Goal: Book appointment/travel/reservation

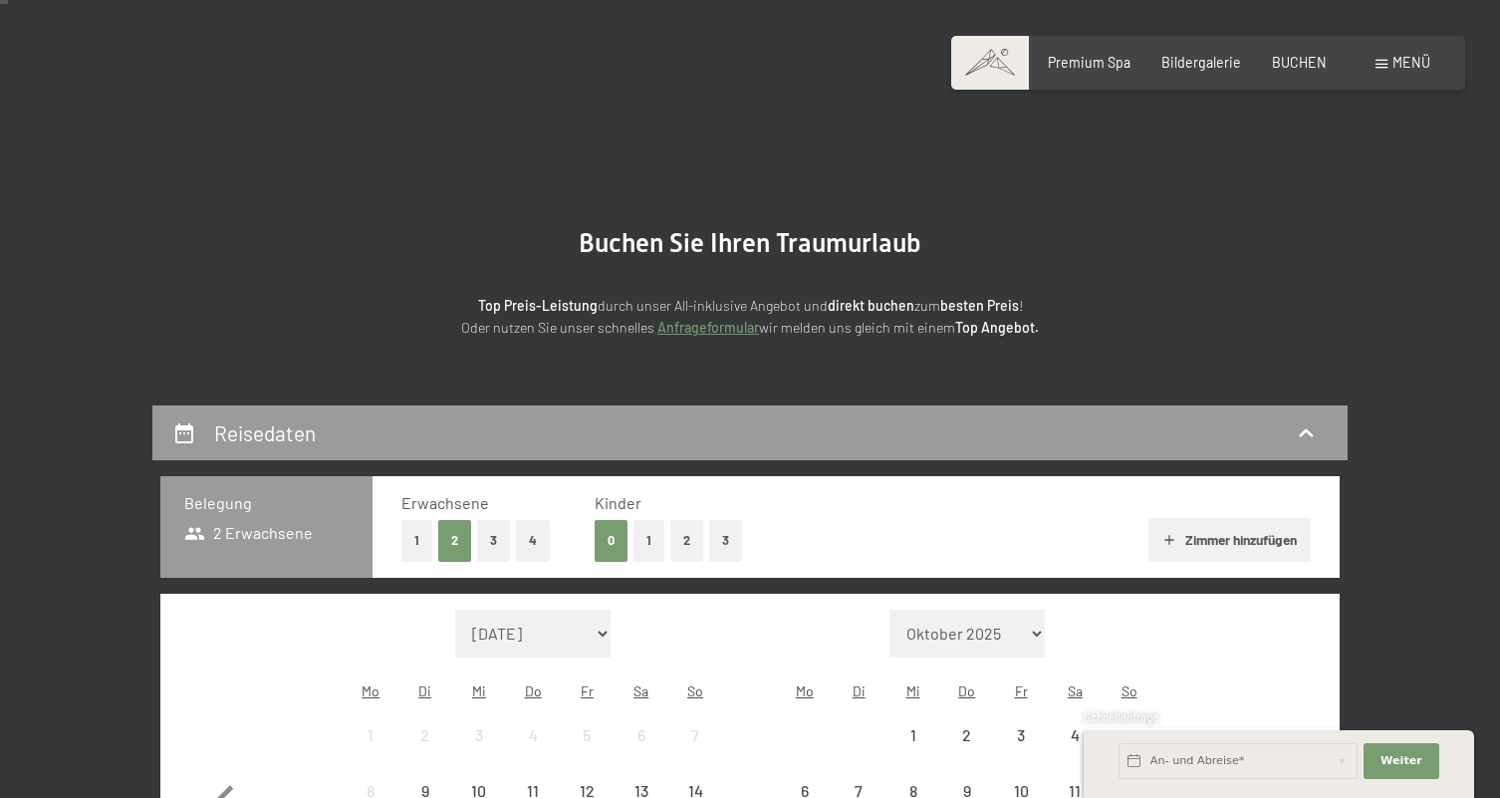
scroll to position [220, 0]
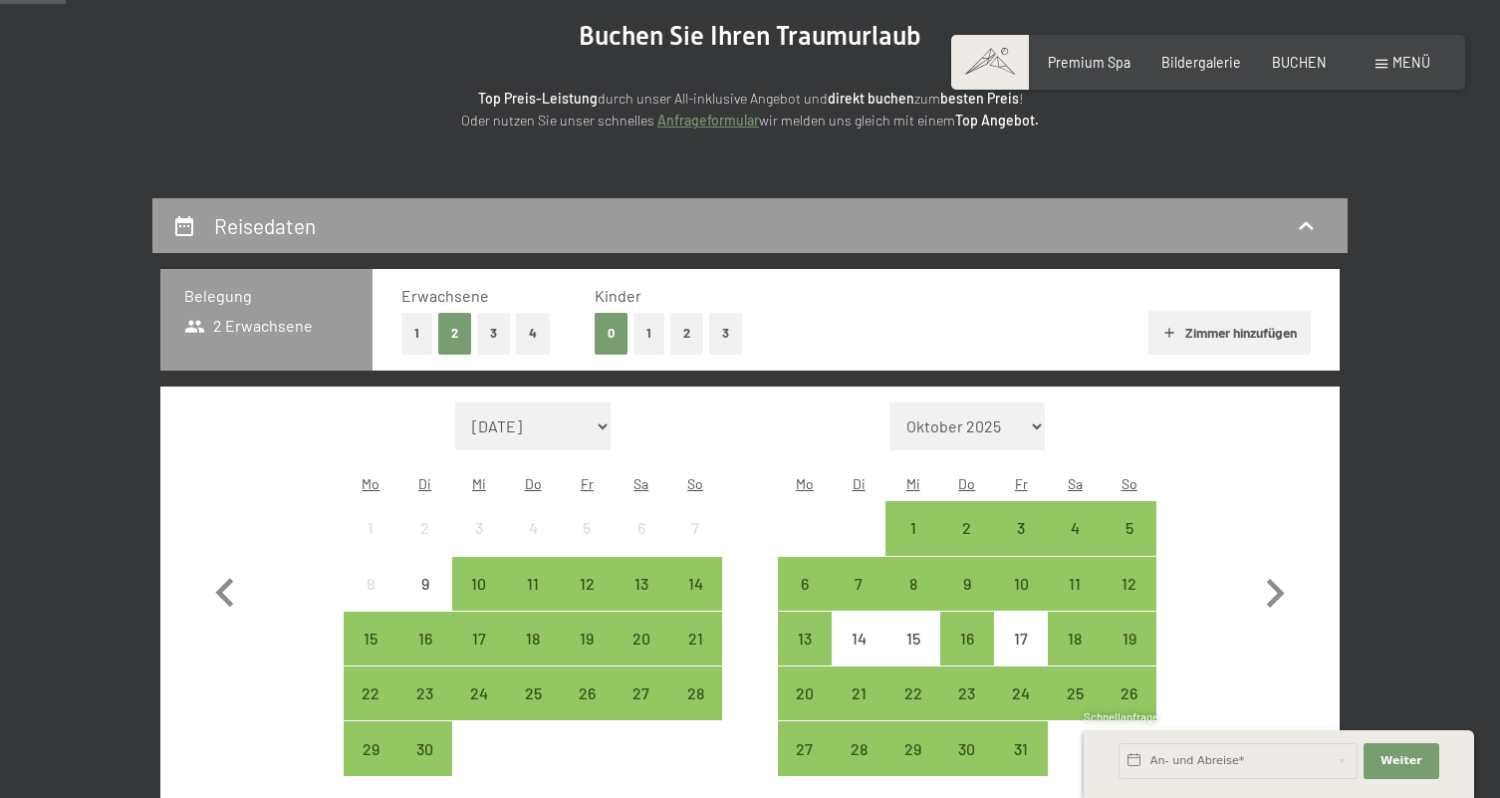
click at [720, 332] on button "3" at bounding box center [725, 333] width 33 height 41
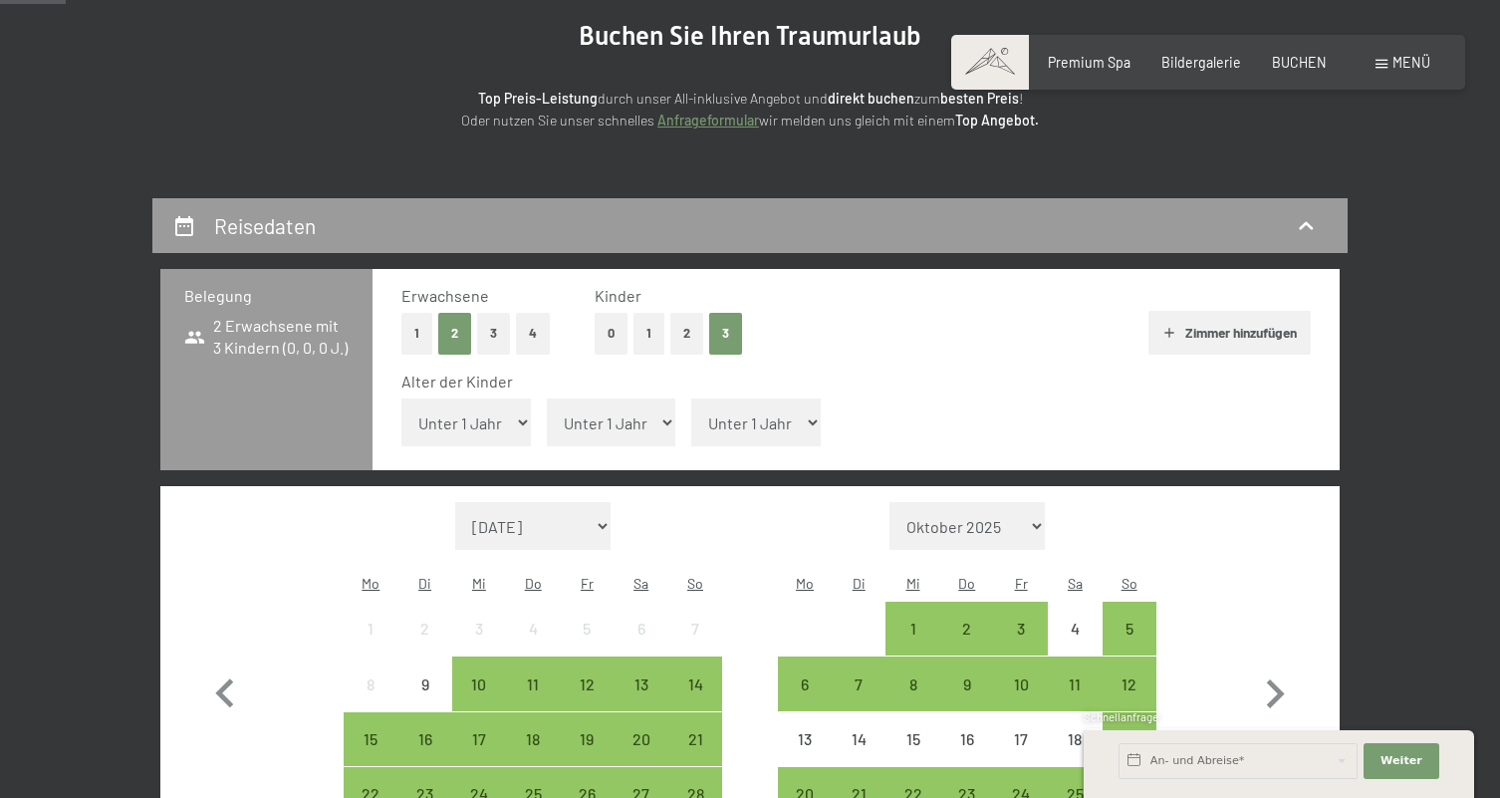
select select "7"
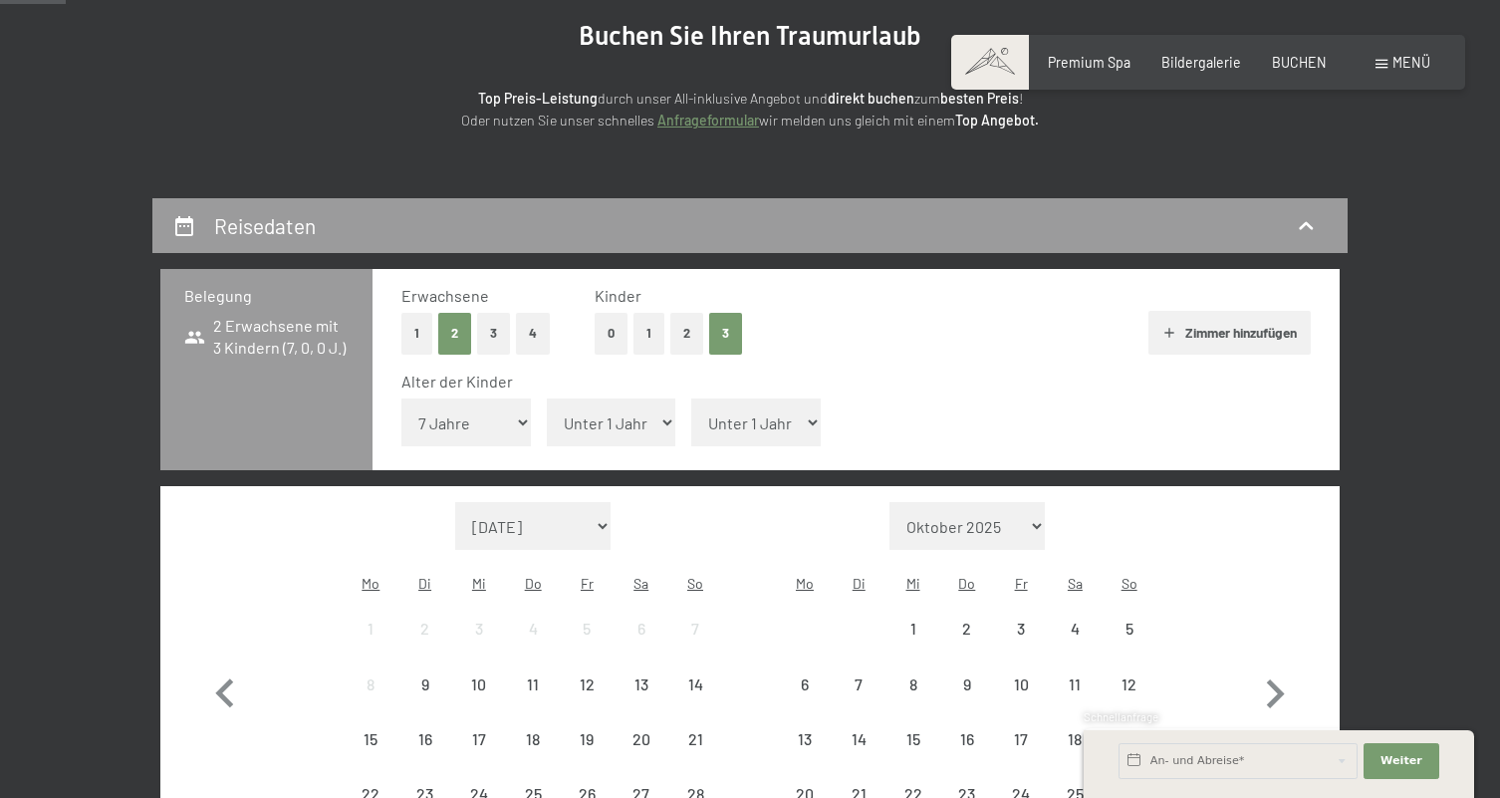
click at [574, 418] on div "Alter der Kinder Unter 1 Jahr 1 Jahr 2 Jahre 3 Jahre 4 Jahre 5 Jahre 6 Jahre 7 …" at bounding box center [855, 412] width 909 height 85
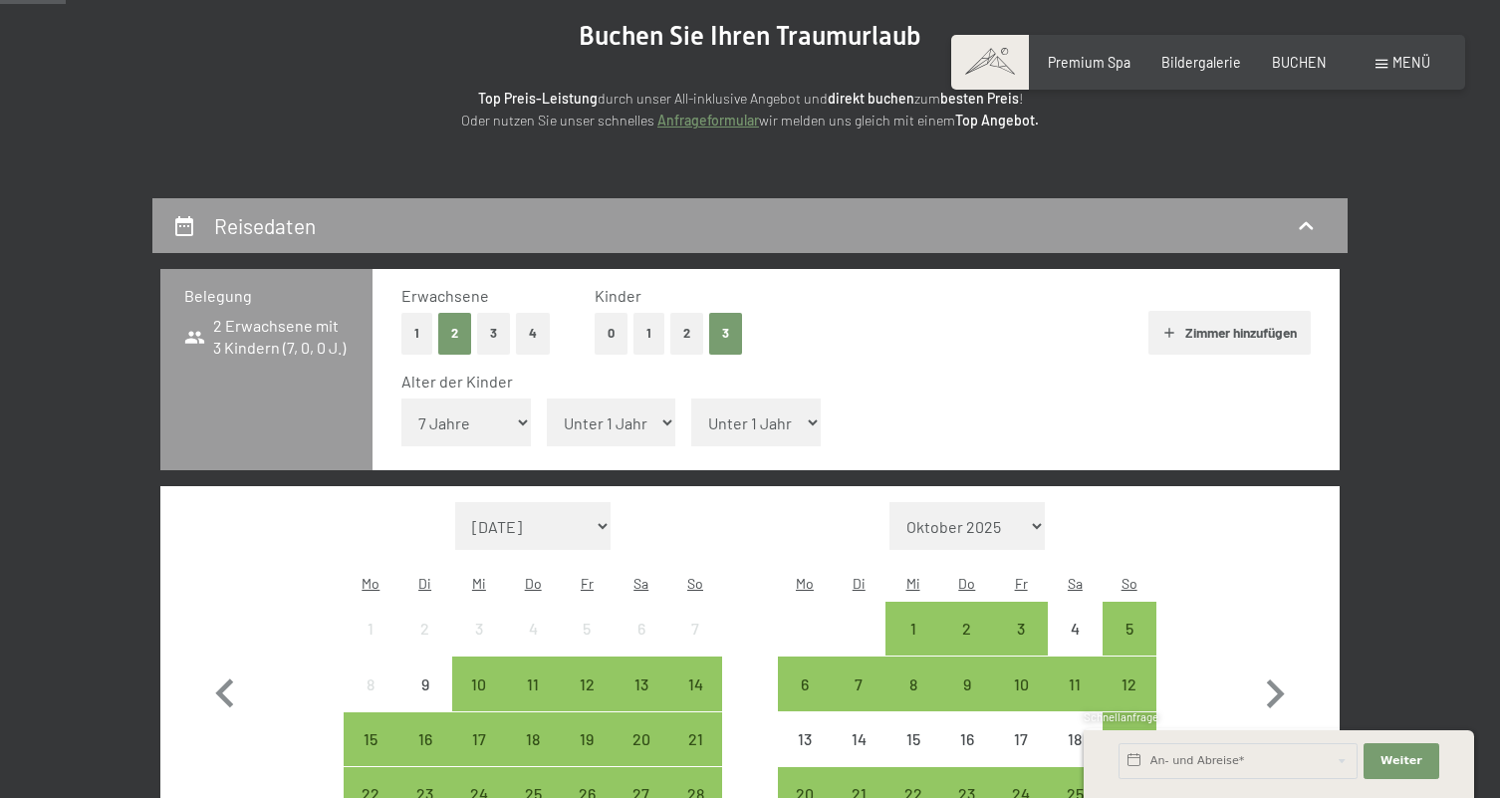
select select "14"
select select "17"
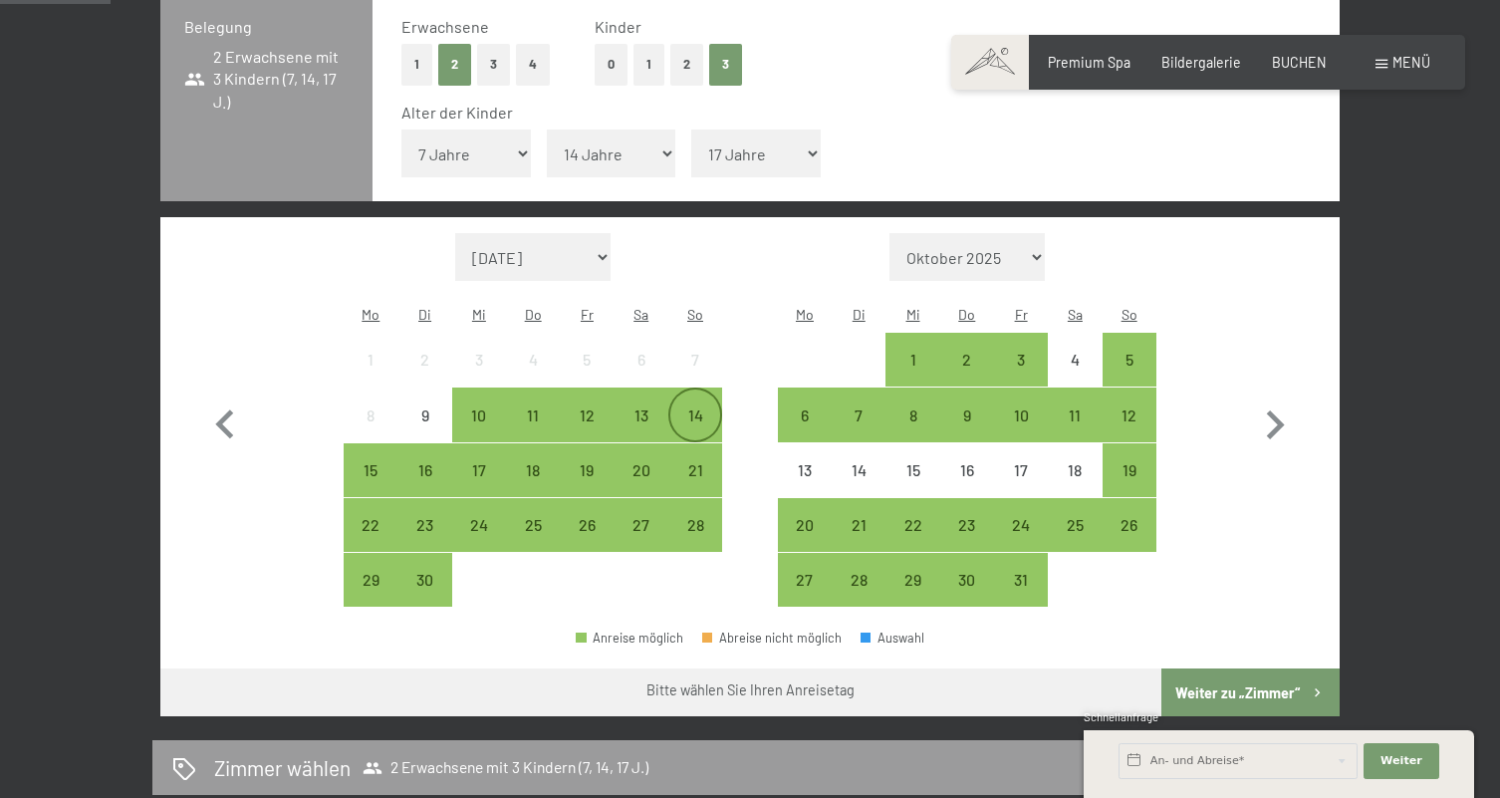
scroll to position [525, 0]
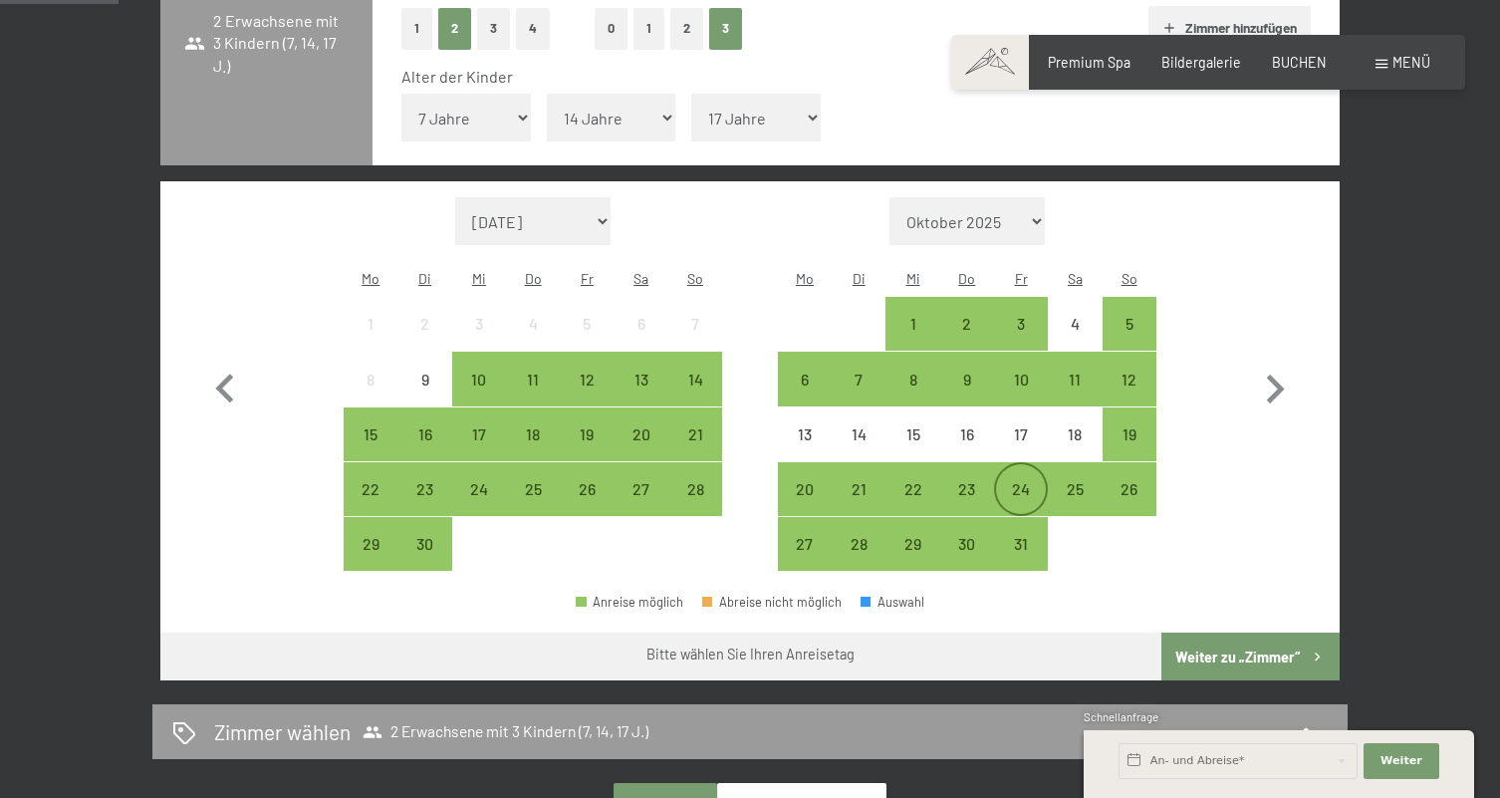
click at [1029, 481] on div "24" at bounding box center [1021, 506] width 50 height 50
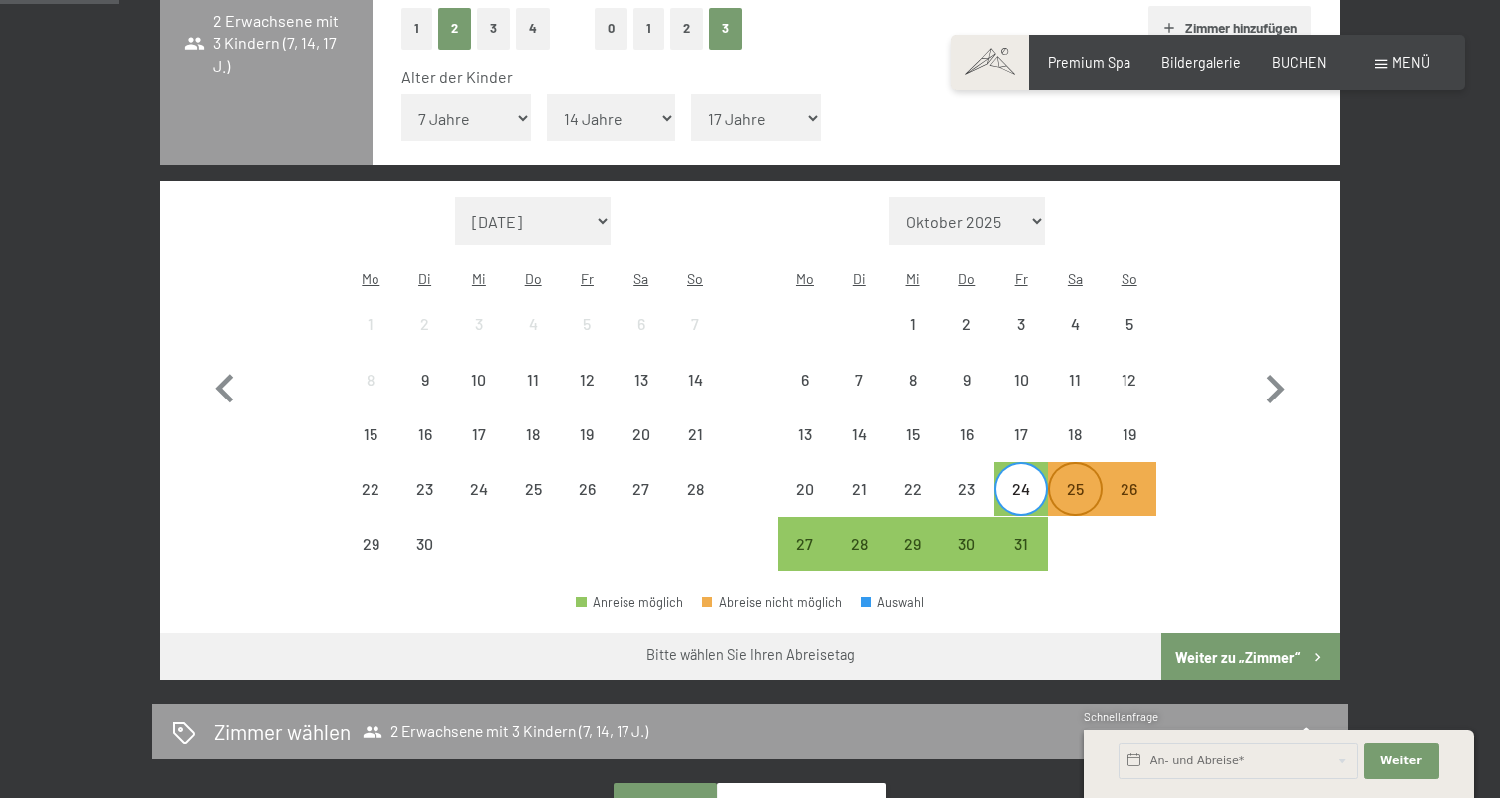
click at [1080, 464] on div "25" at bounding box center [1075, 489] width 50 height 50
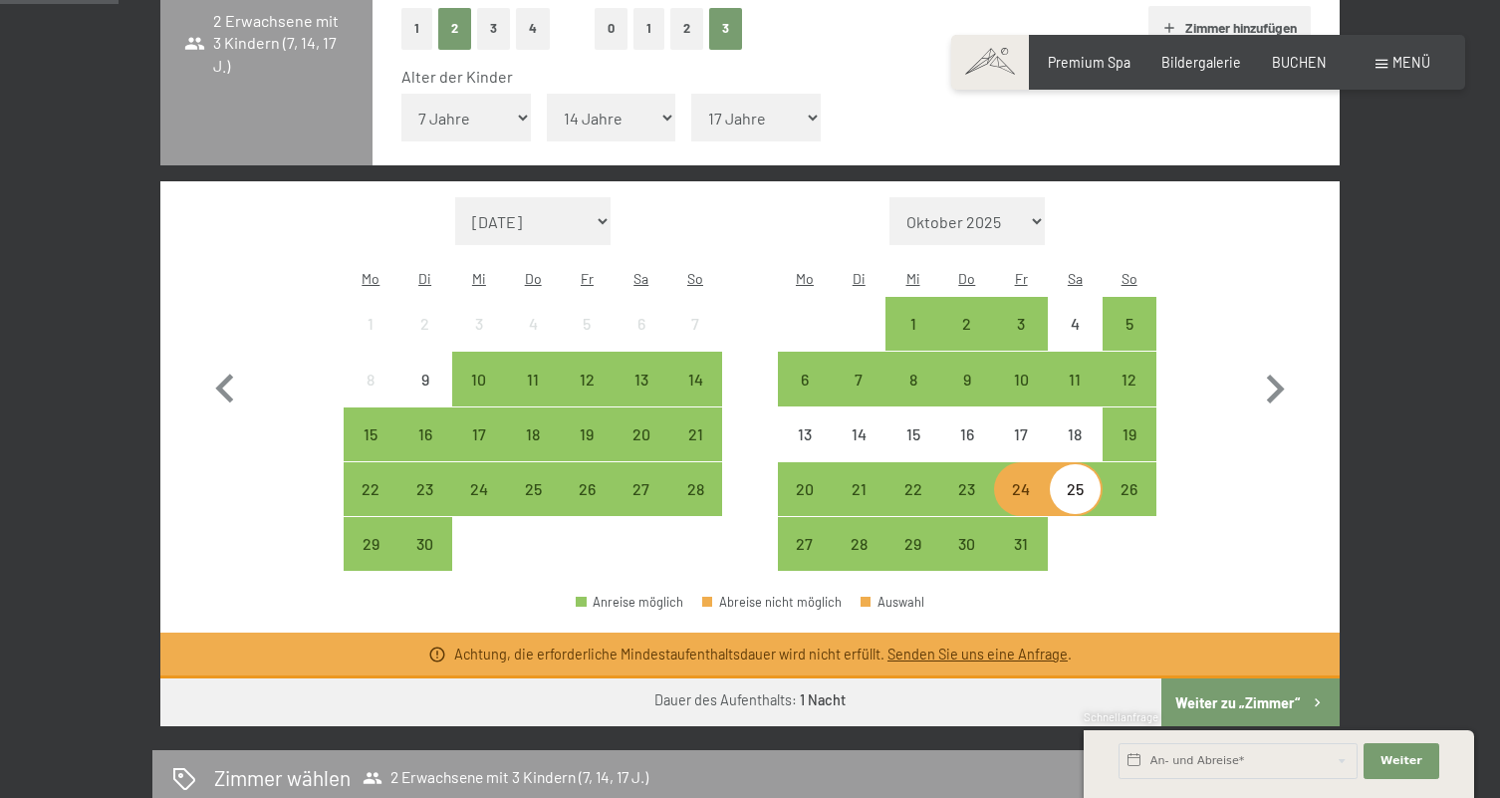
click at [1112, 528] on div "Monat/Jahr [DATE] Oktober 2025 [DATE] Dezember 2025 Januar 2026 Februar 2026 Mä…" at bounding box center [749, 384] width 1179 height 406
click at [1071, 481] on div "25" at bounding box center [1075, 506] width 50 height 50
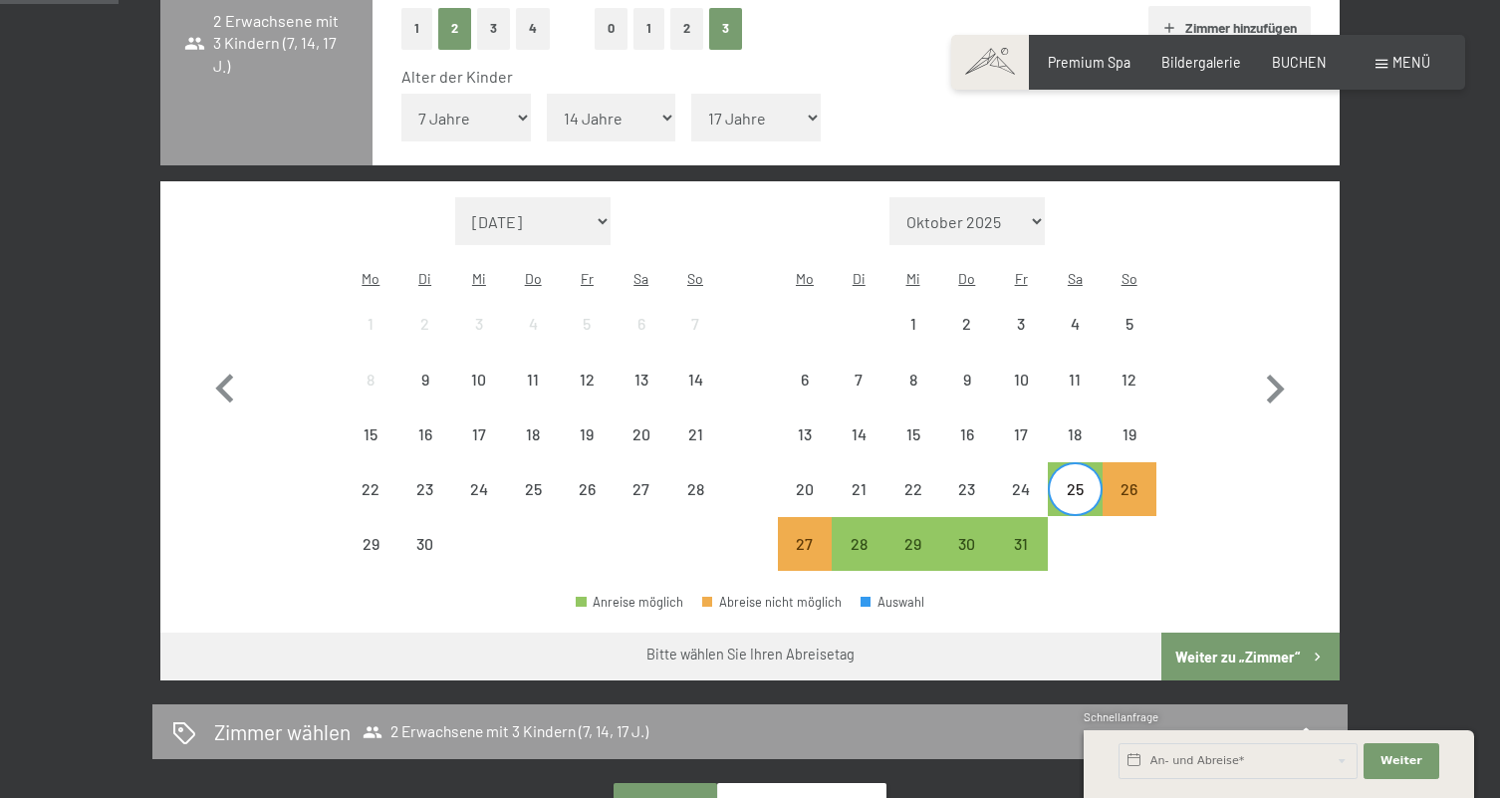
click at [1082, 481] on div "25" at bounding box center [1075, 506] width 50 height 50
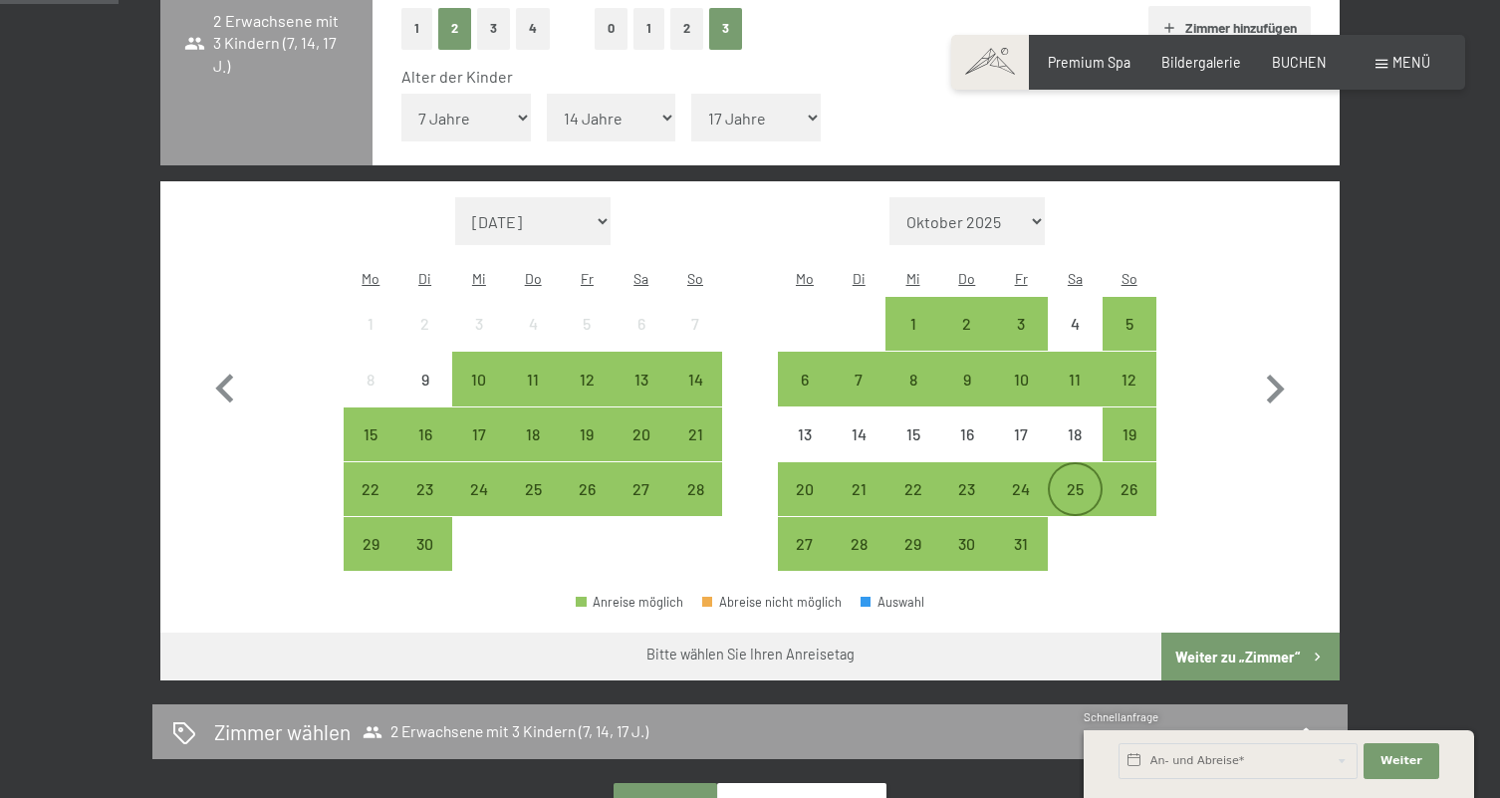
click at [1082, 481] on div "25" at bounding box center [1075, 506] width 50 height 50
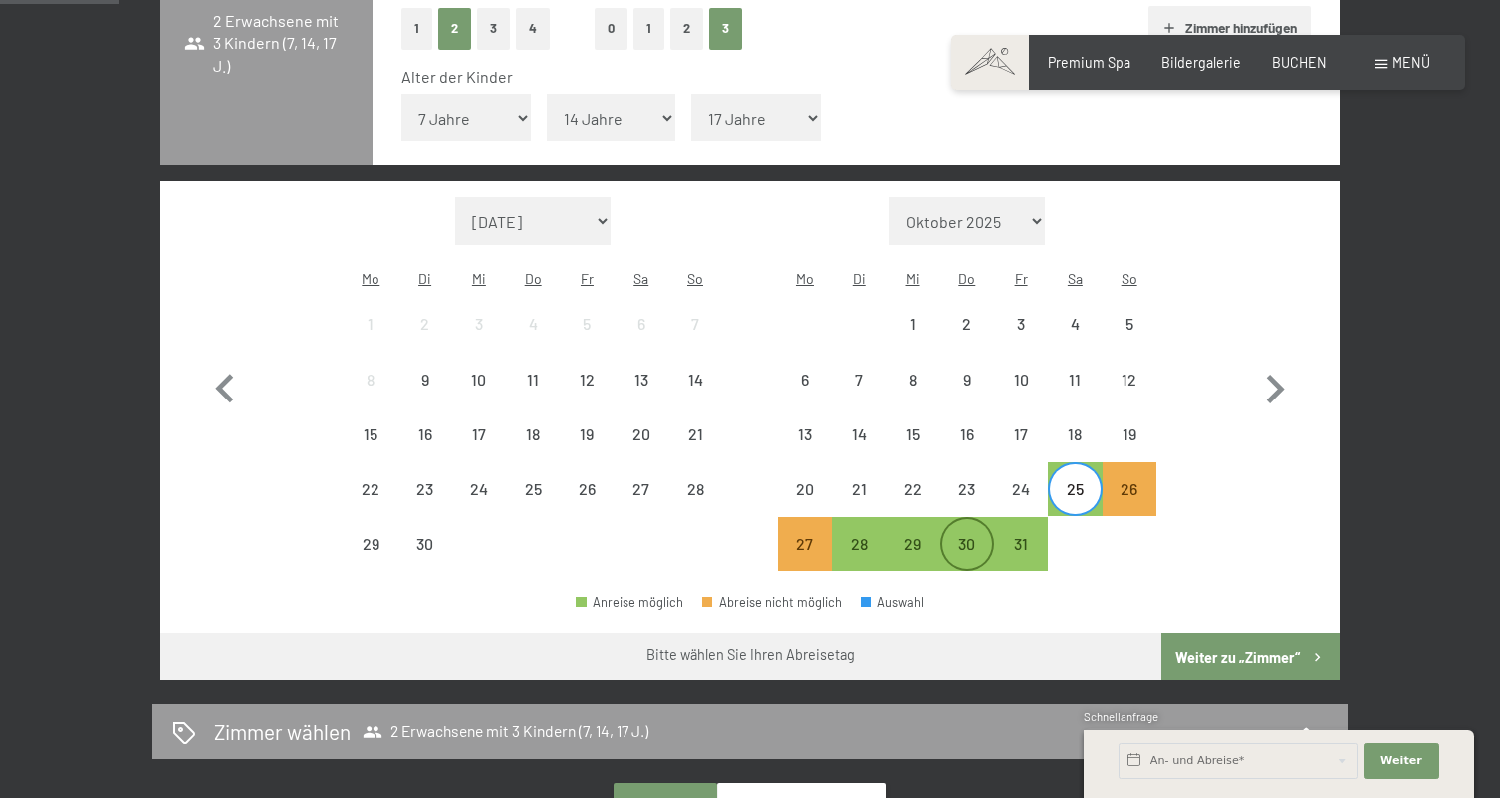
click at [951, 536] on div "30" at bounding box center [967, 561] width 50 height 50
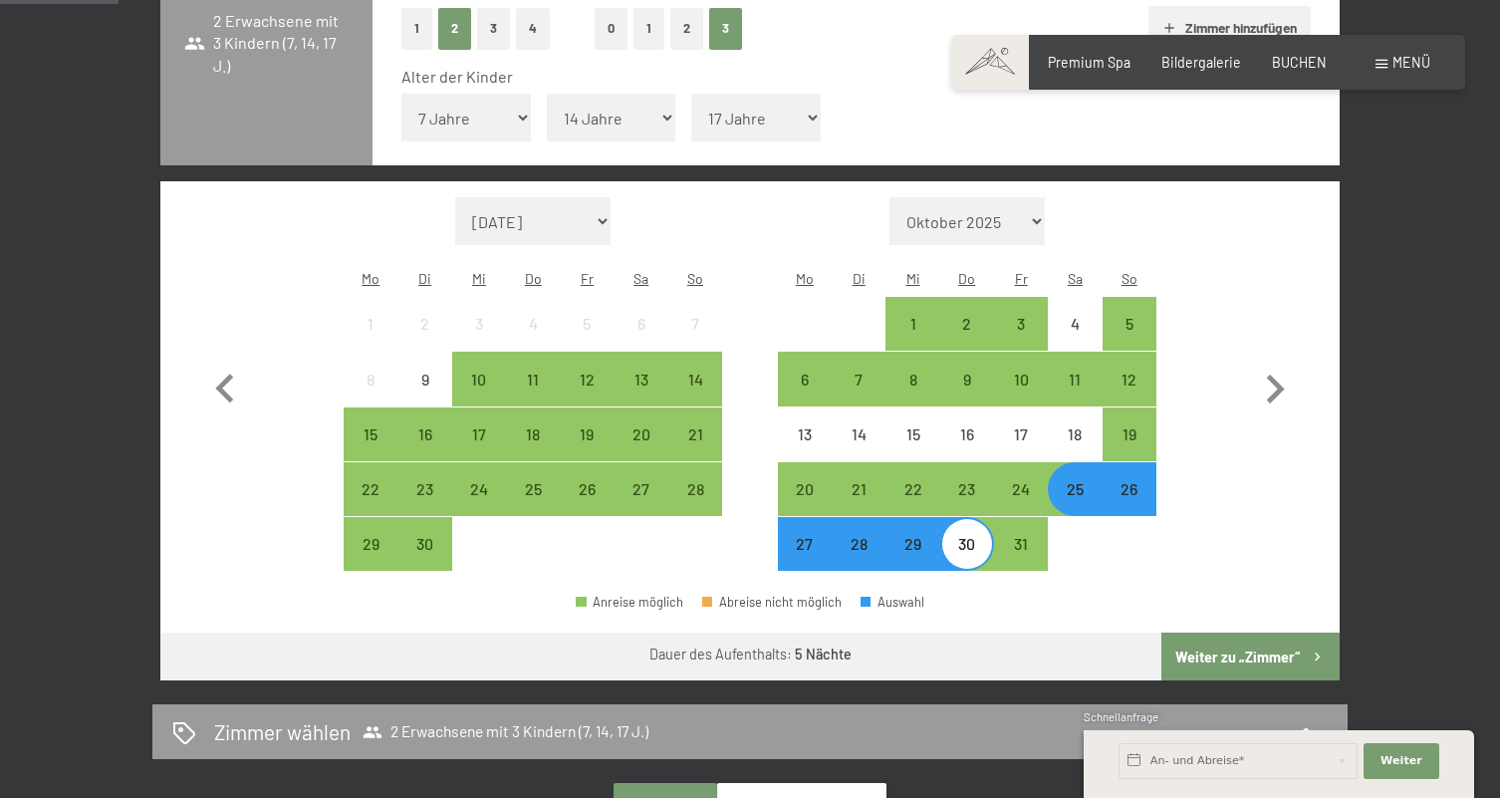
click at [1214, 632] on button "Weiter zu „Zimmer“" at bounding box center [1250, 656] width 178 height 48
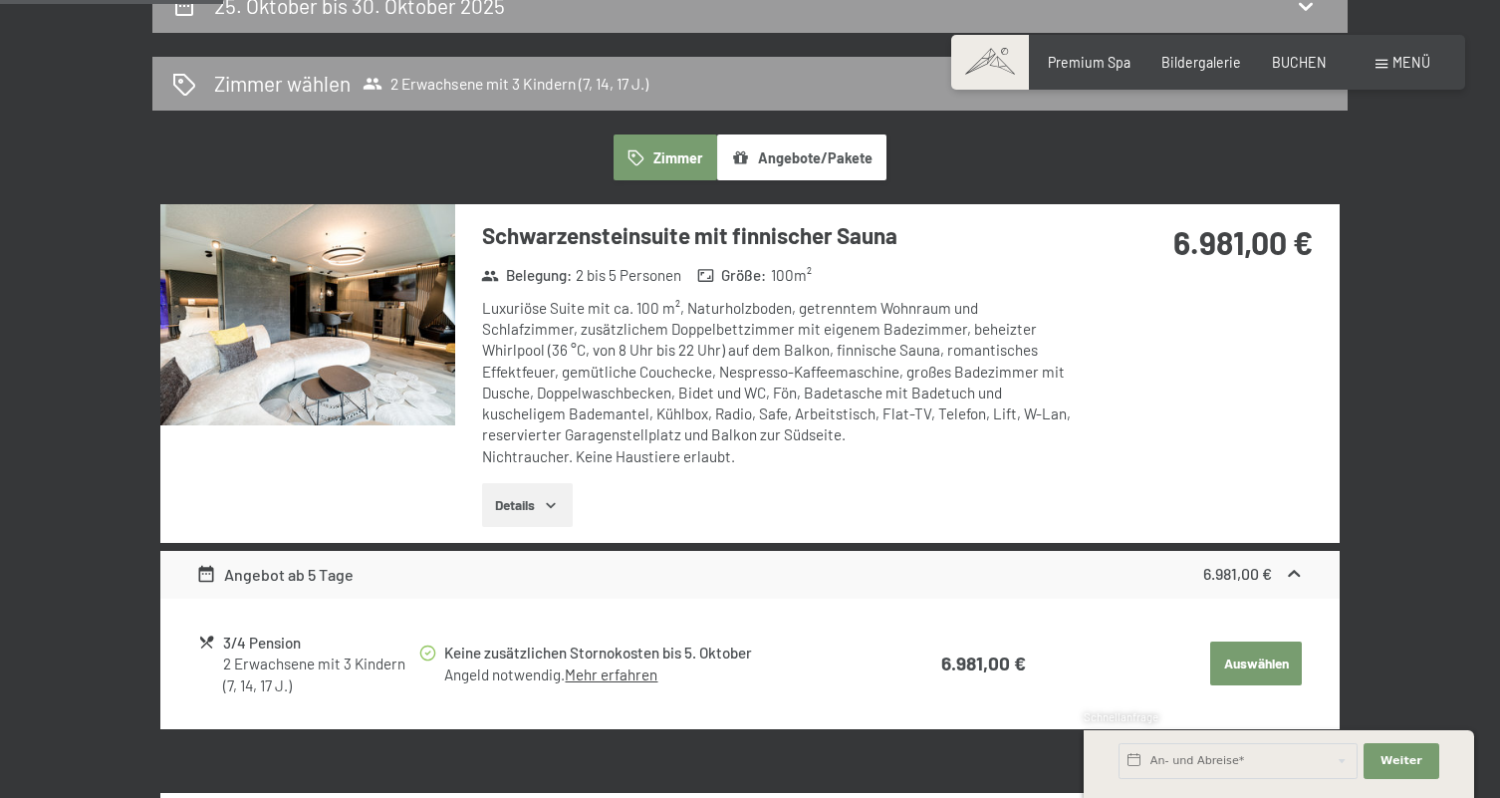
scroll to position [280, 0]
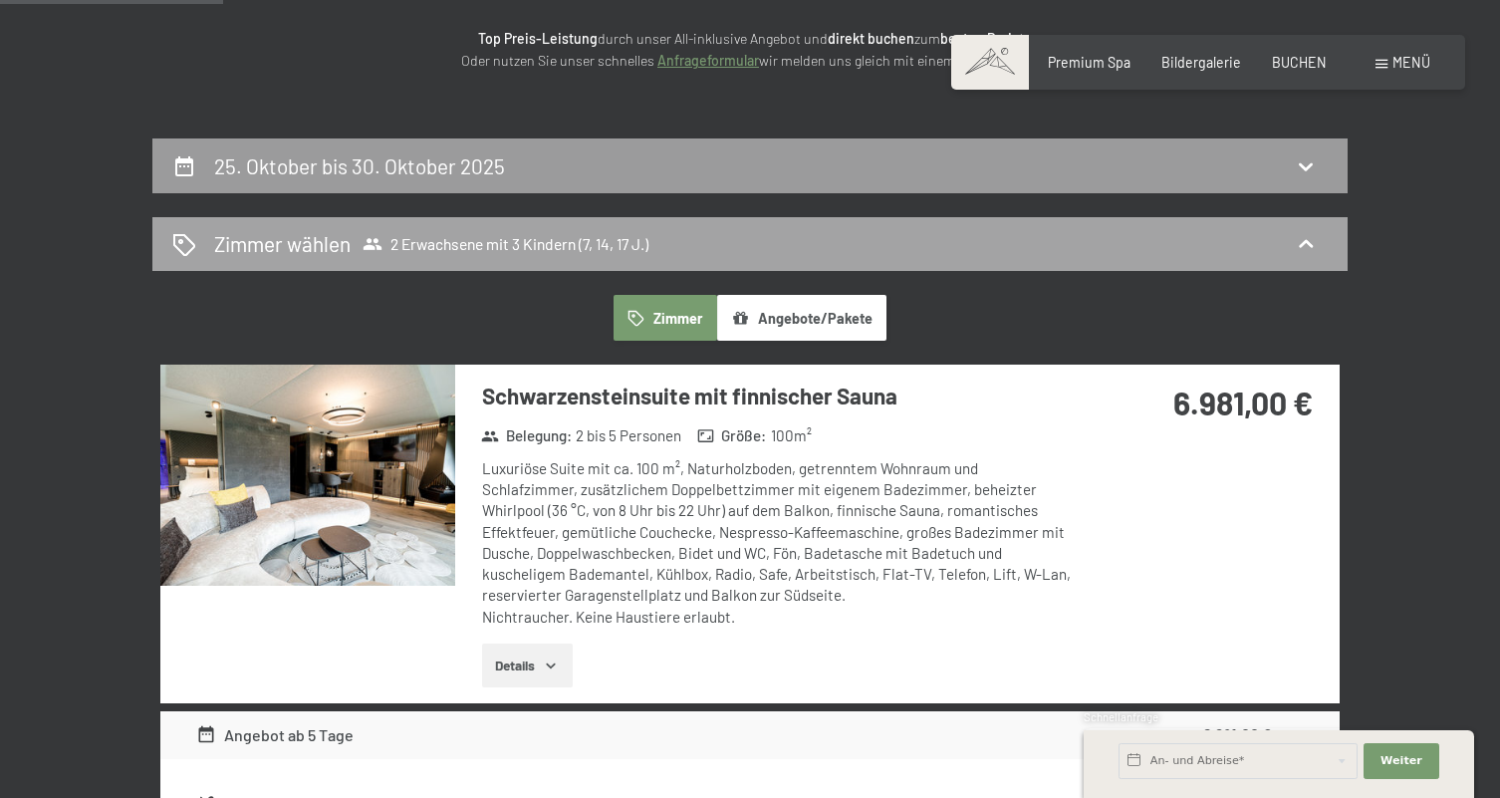
click at [725, 263] on div "[PERSON_NAME] [PERSON_NAME] 2 Erwachsene mit 3 Kindern (7, 14, 17 J.)" at bounding box center [749, 244] width 1195 height 55
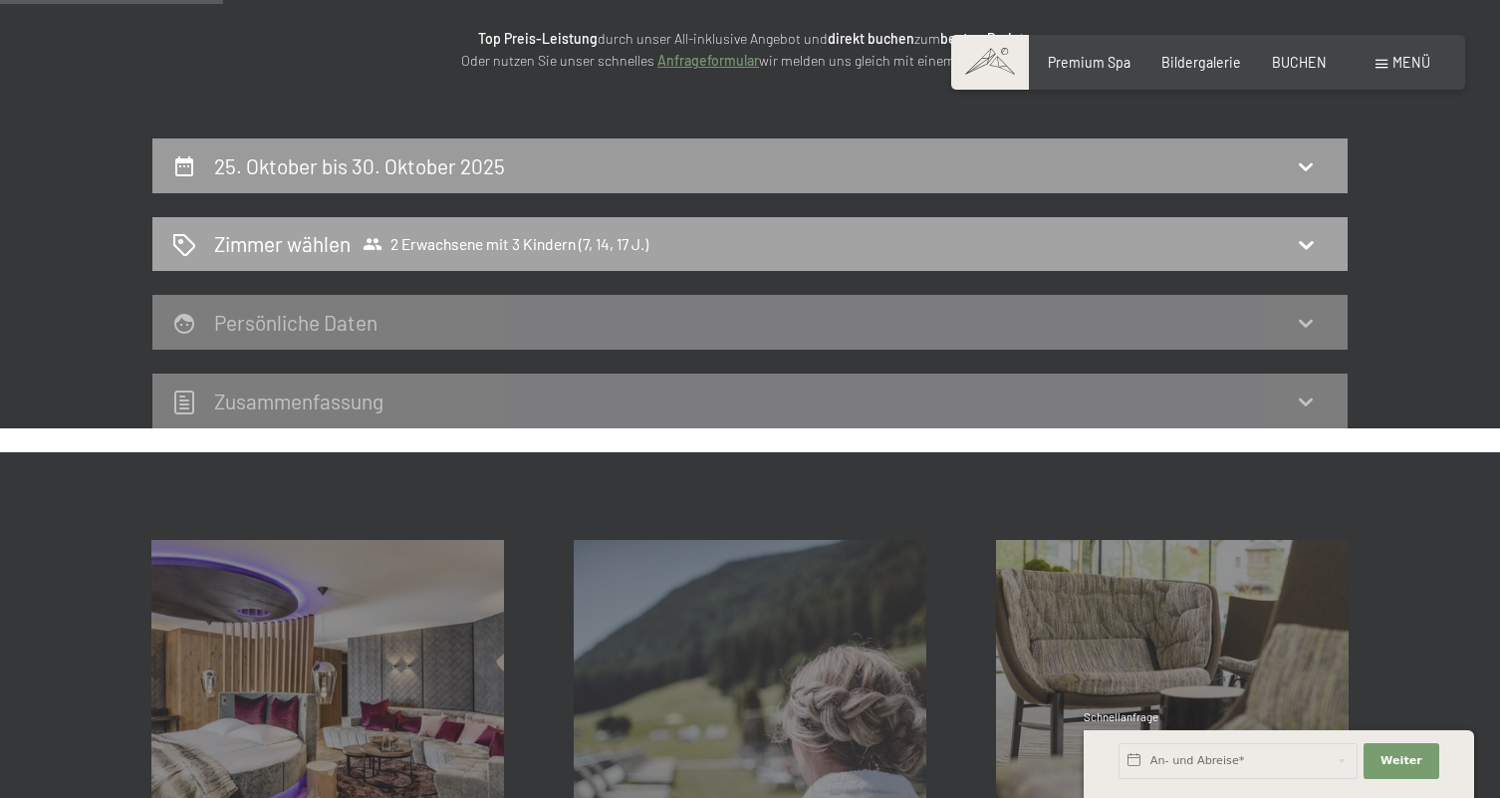
click at [725, 263] on div "[PERSON_NAME] [PERSON_NAME] 2 Erwachsene mit 3 Kindern (7, 14, 17 J.)" at bounding box center [749, 244] width 1195 height 55
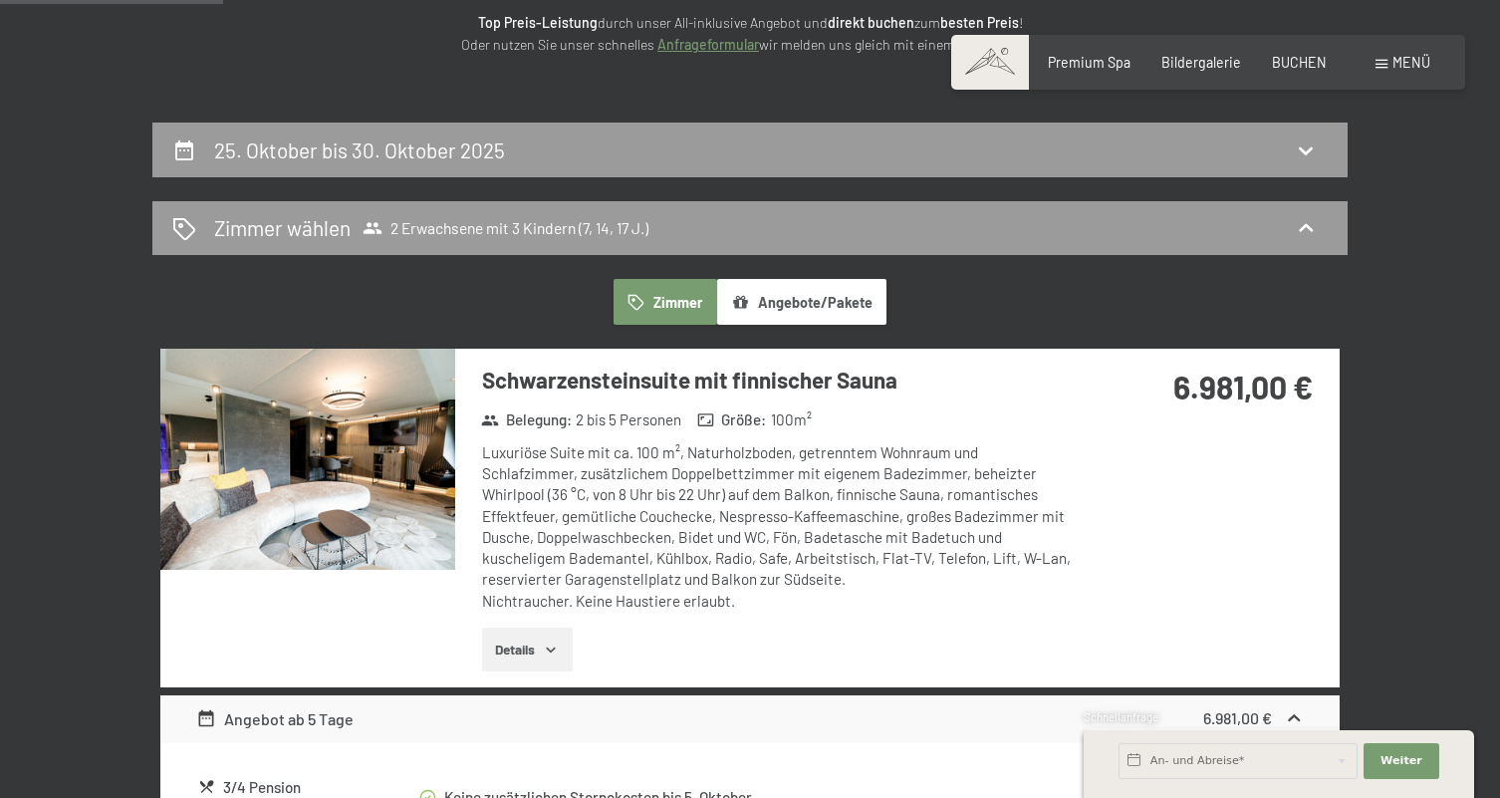
scroll to position [299, 0]
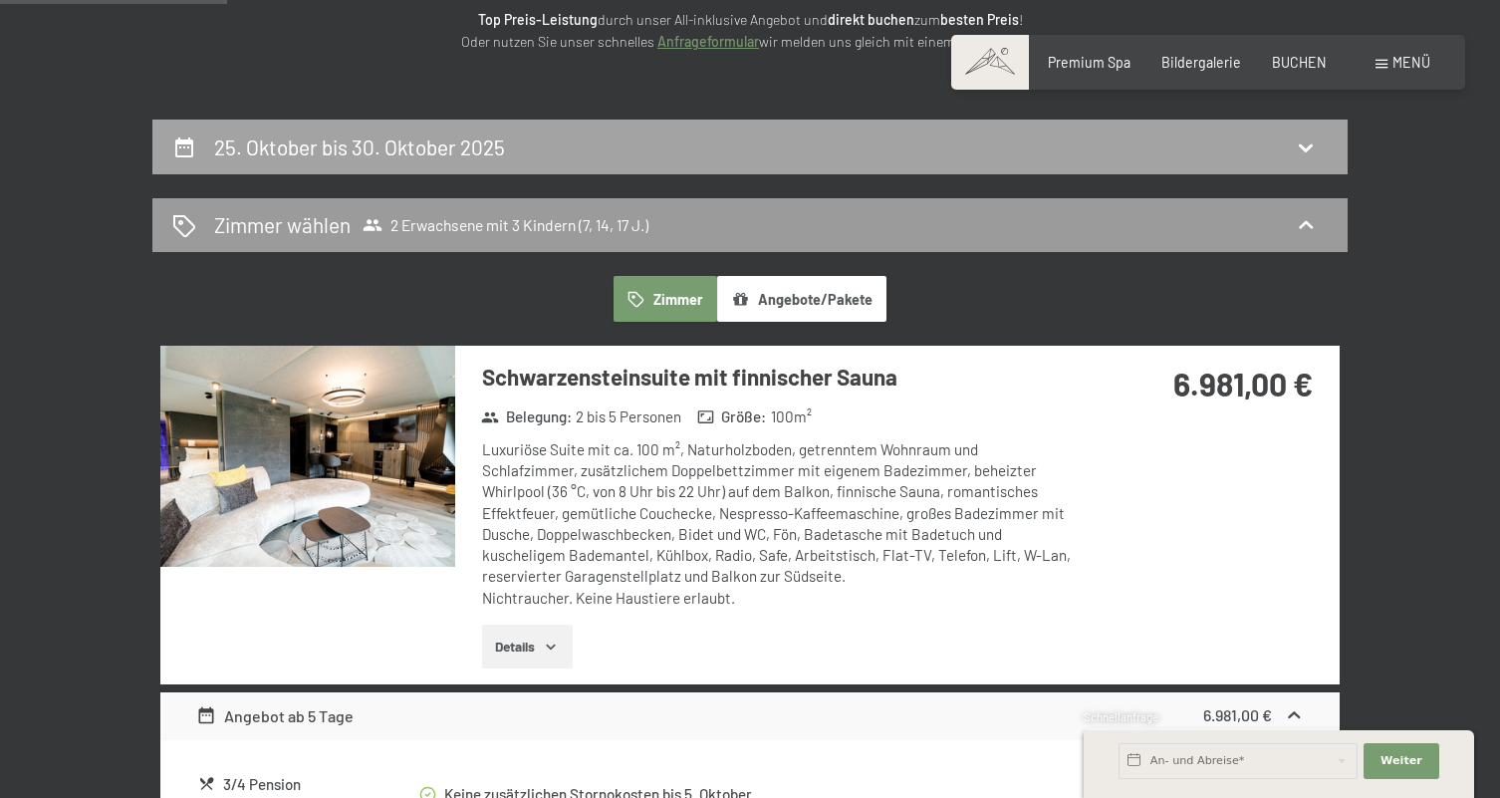
click at [1300, 136] on icon at bounding box center [1306, 147] width 24 height 24
select select "7"
select select "14"
select select "17"
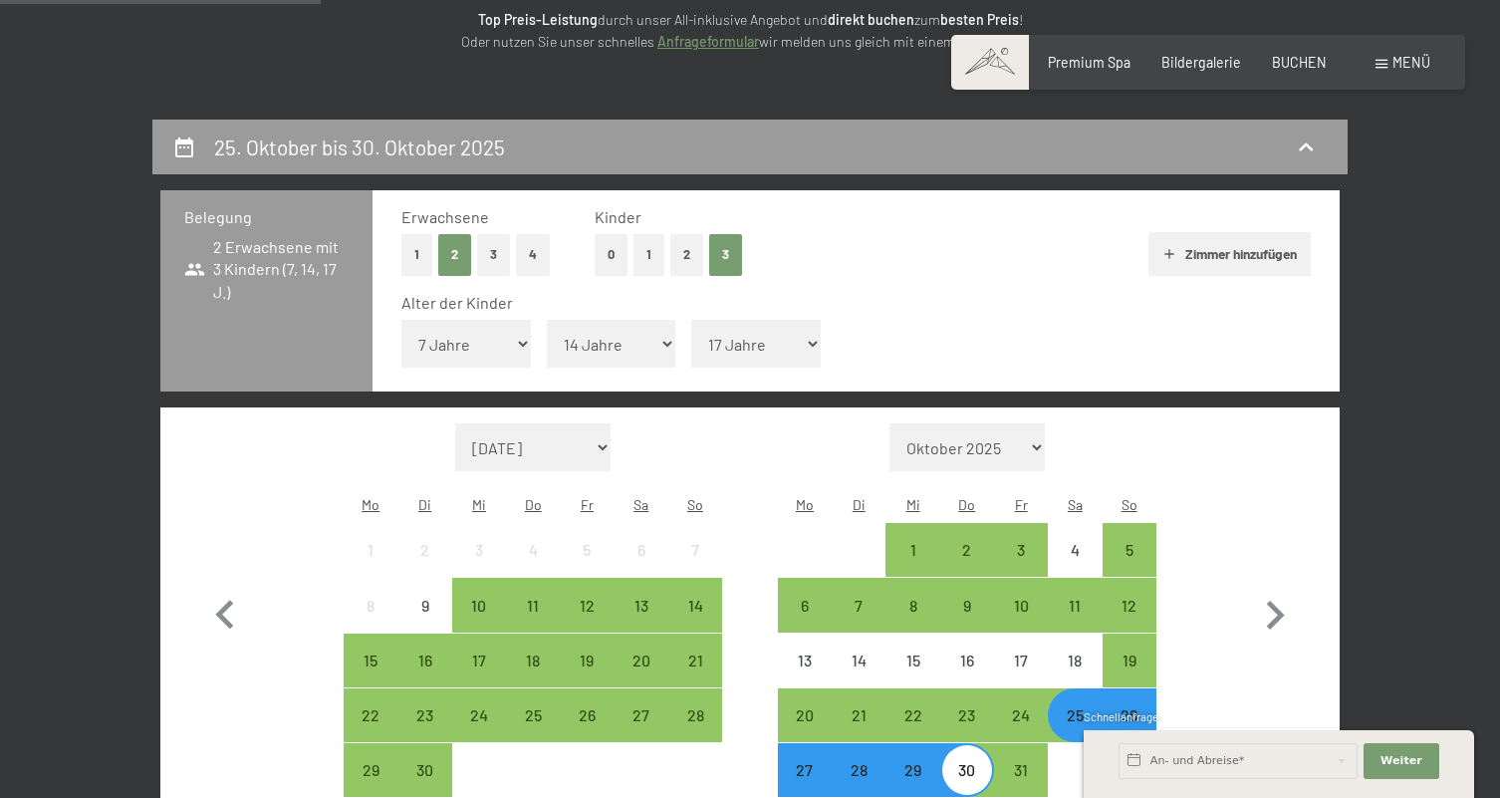
scroll to position [416, 0]
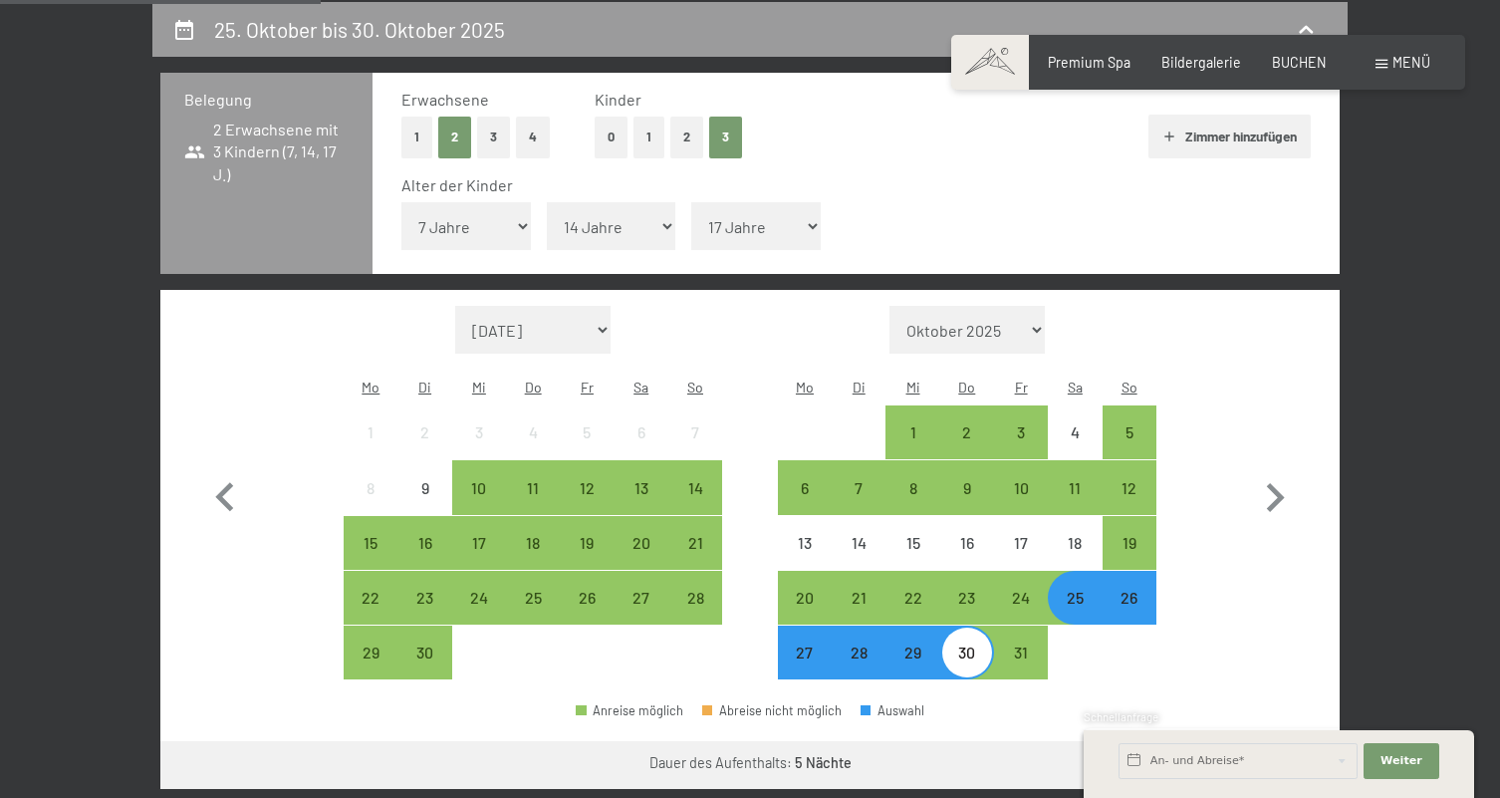
click at [1300, 136] on button "Zimmer hinzufügen" at bounding box center [1229, 137] width 162 height 44
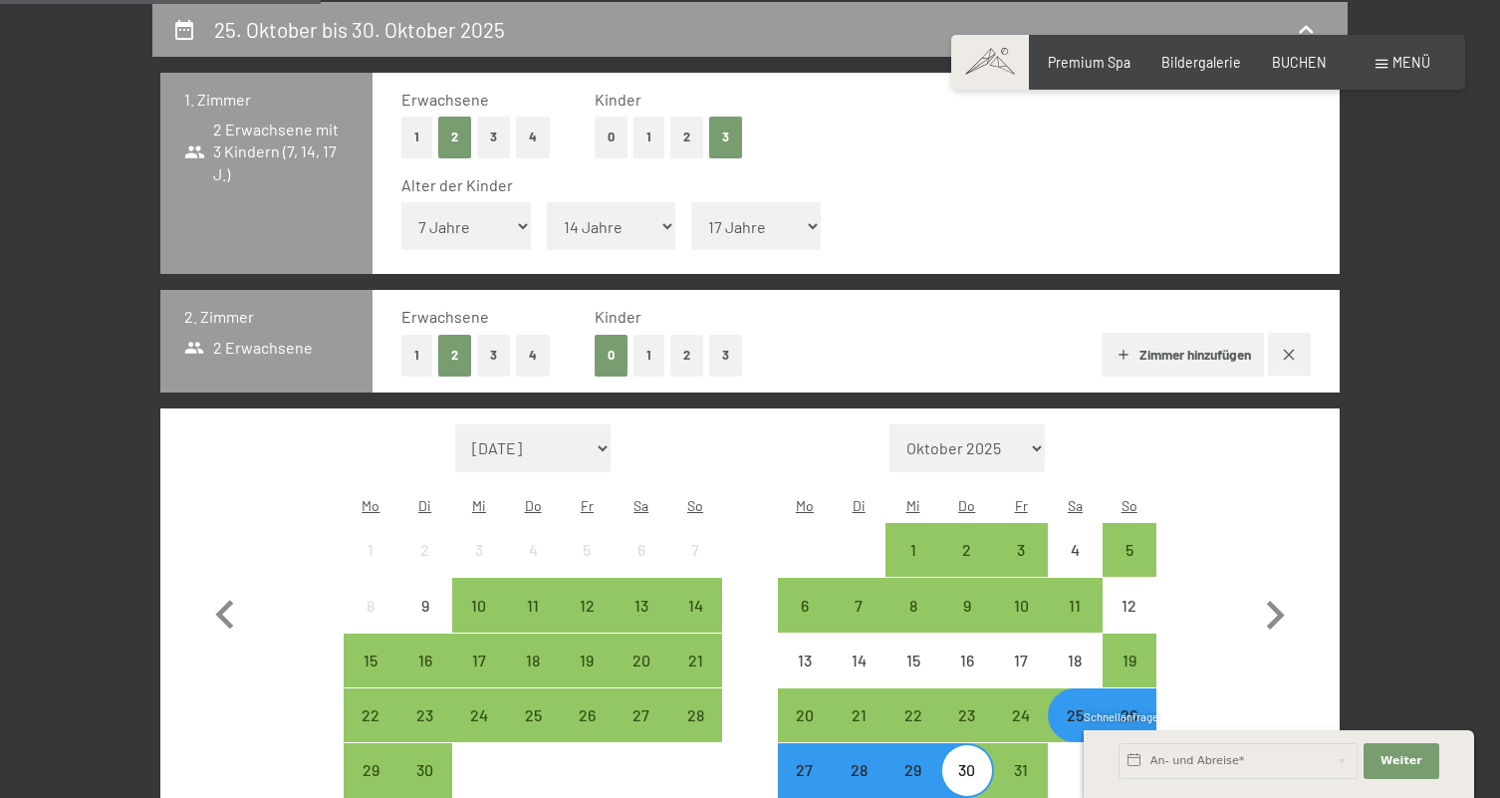
click at [1409, 235] on div "25. Oktober bis 30. Oktober 2025 1. [PERSON_NAME] 2 Erwachsene mit 3 Kindern (7…" at bounding box center [750, 611] width 1328 height 1218
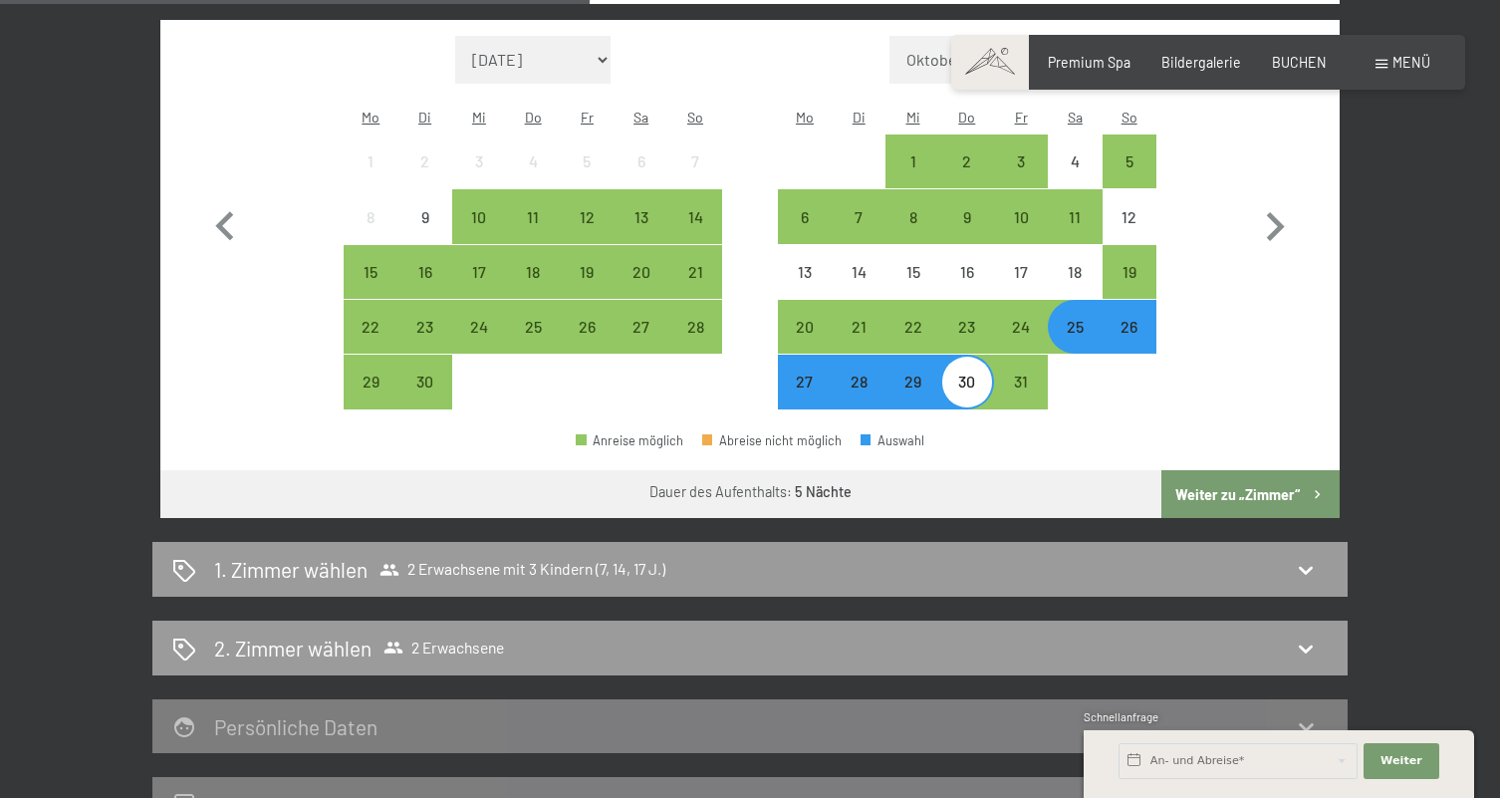
scroll to position [865, 0]
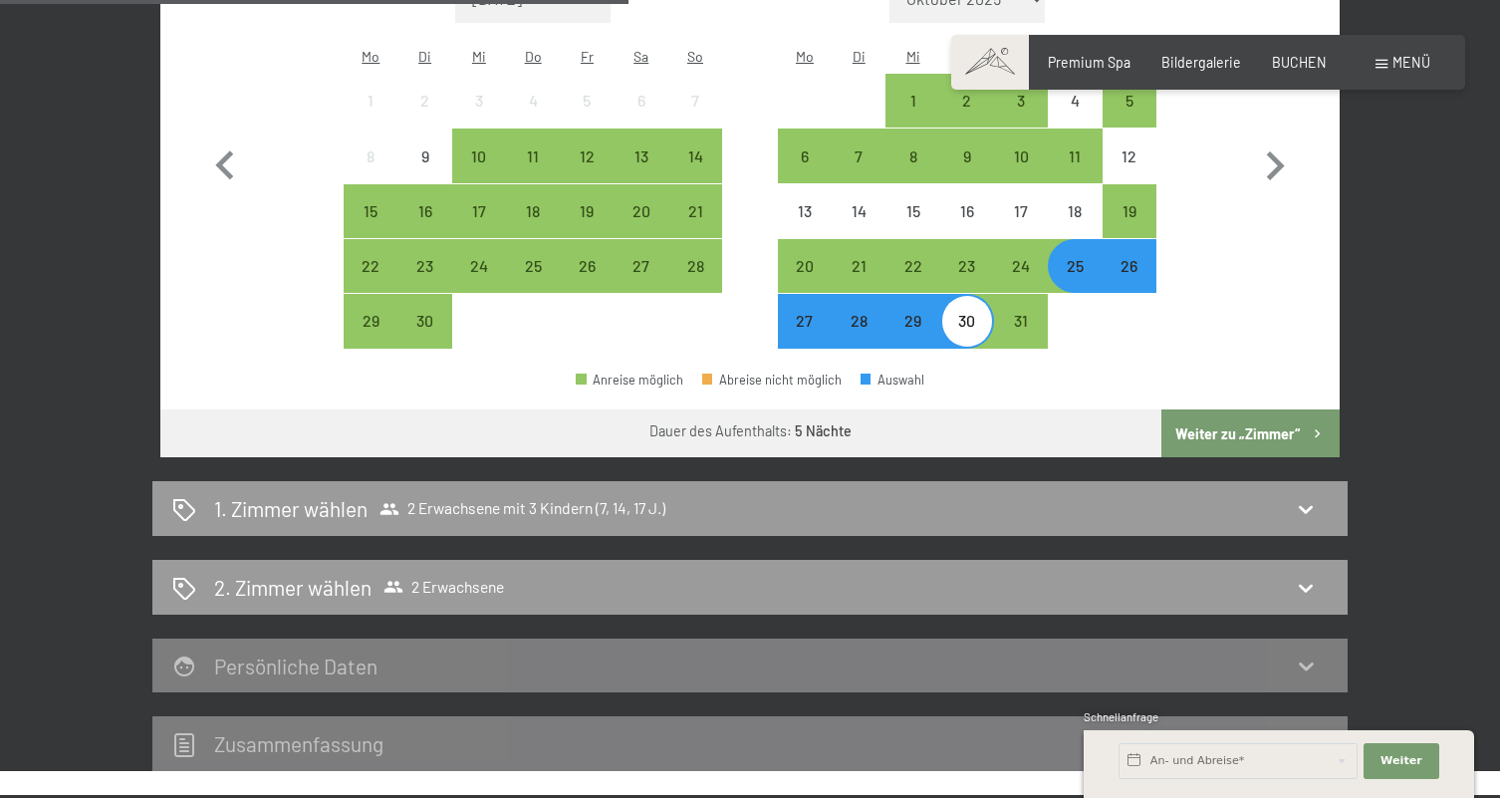
click at [1333, 409] on button "Weiter zu „Zimmer“" at bounding box center [1250, 433] width 178 height 48
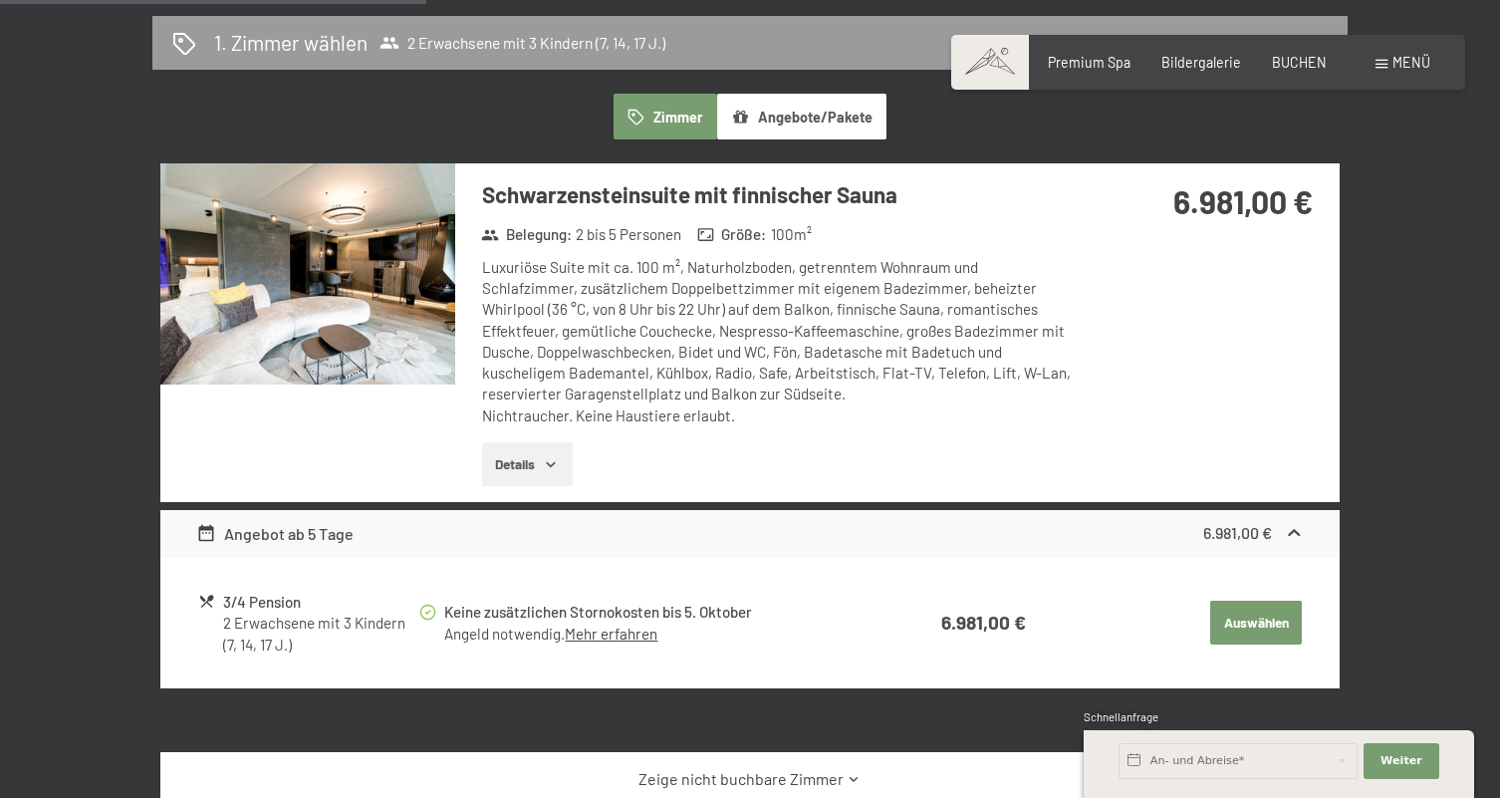
scroll to position [582, 0]
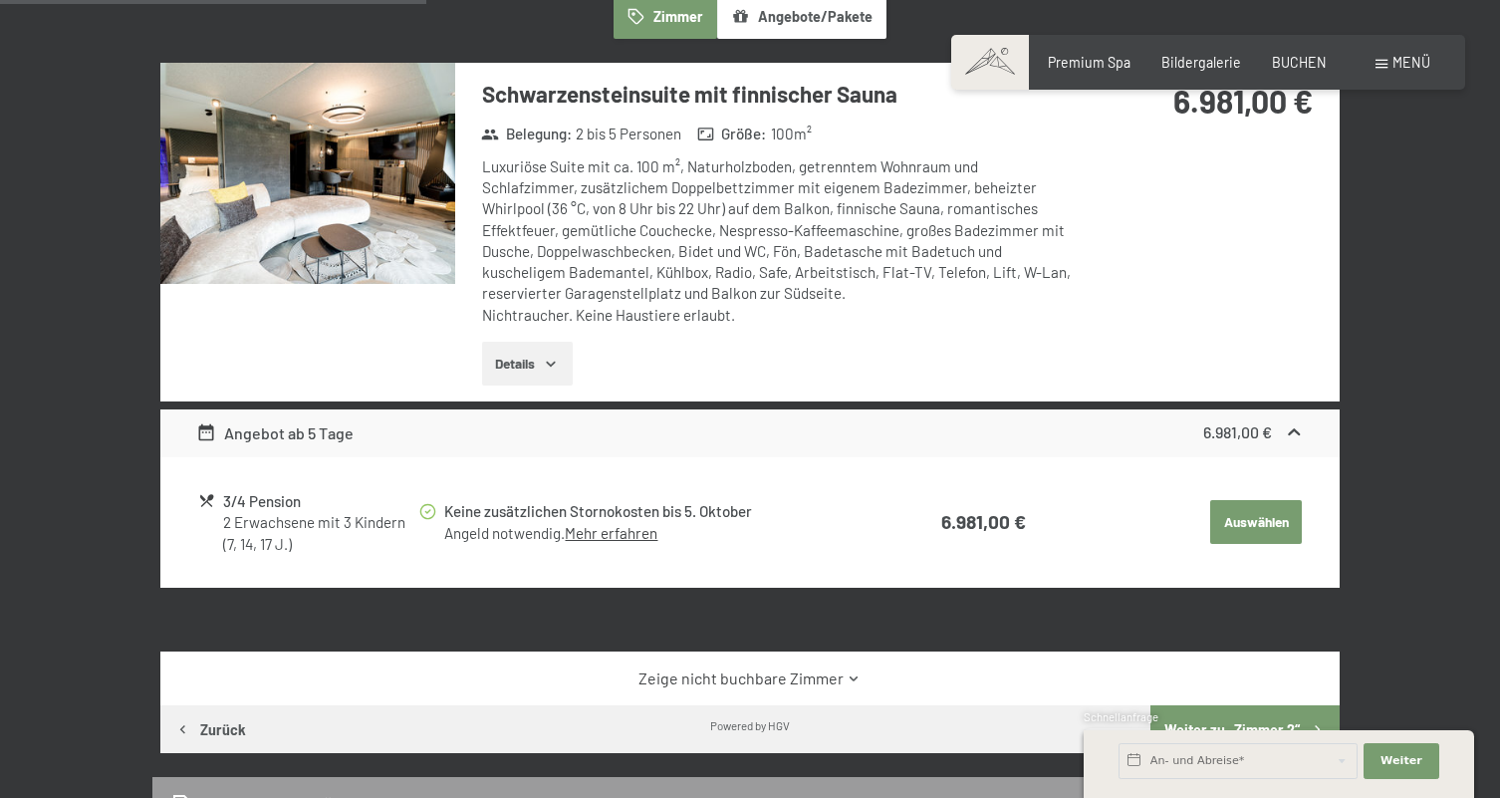
click at [1264, 505] on button "Auswählen" at bounding box center [1256, 522] width 92 height 44
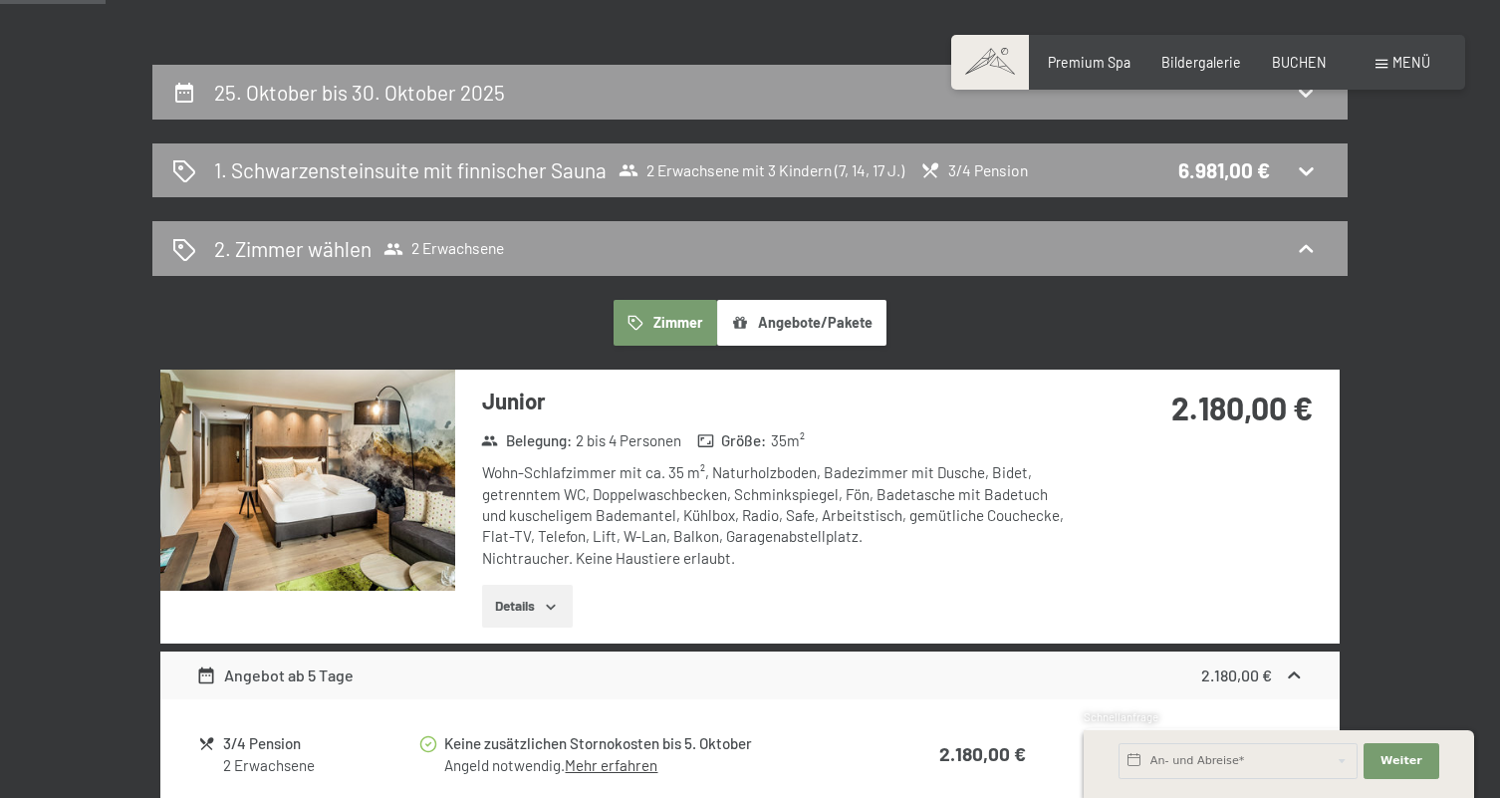
scroll to position [323, 0]
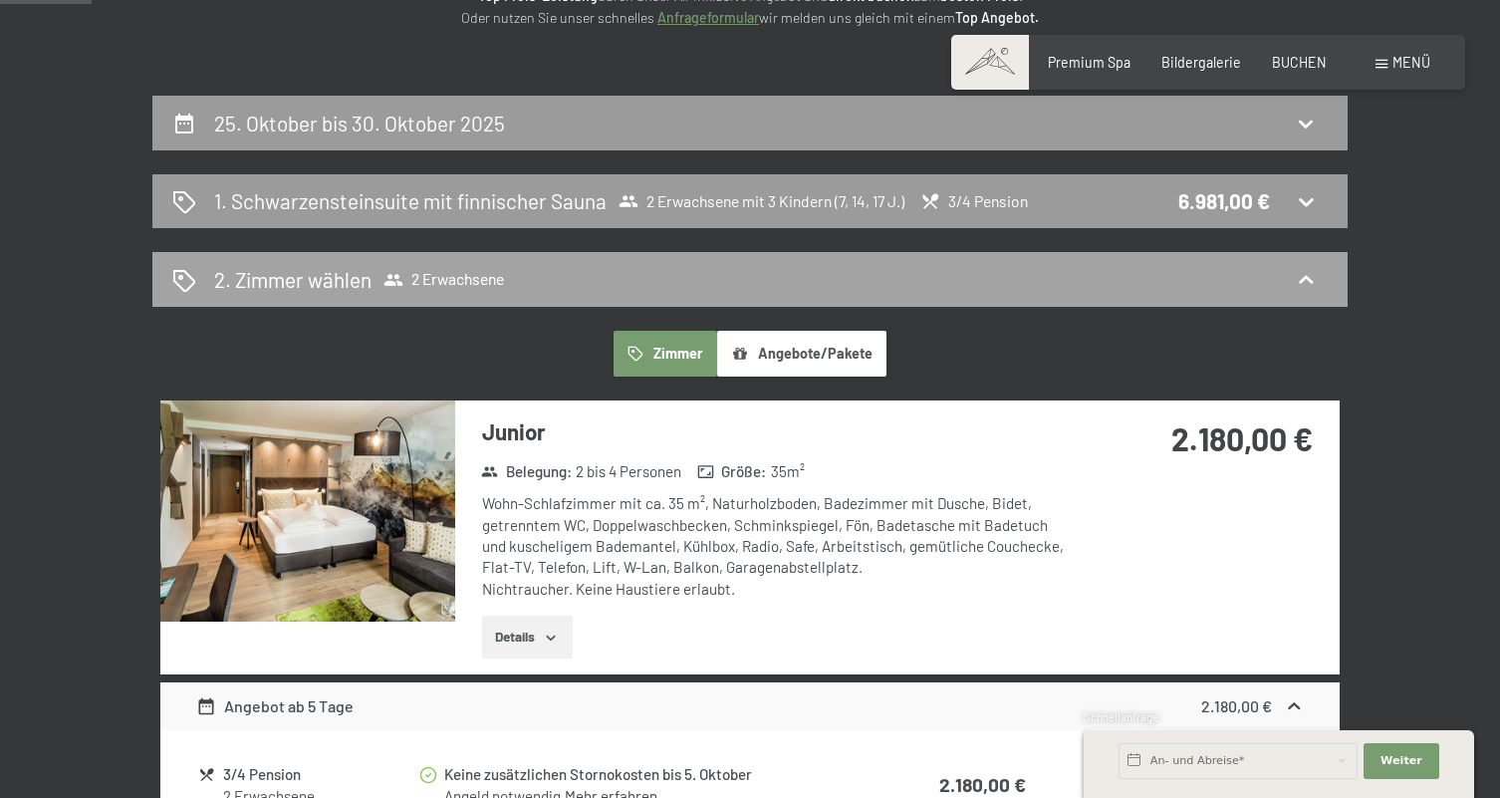
click at [1221, 289] on div "2. Zimmer wählen 2 Erwachsene" at bounding box center [749, 279] width 1155 height 29
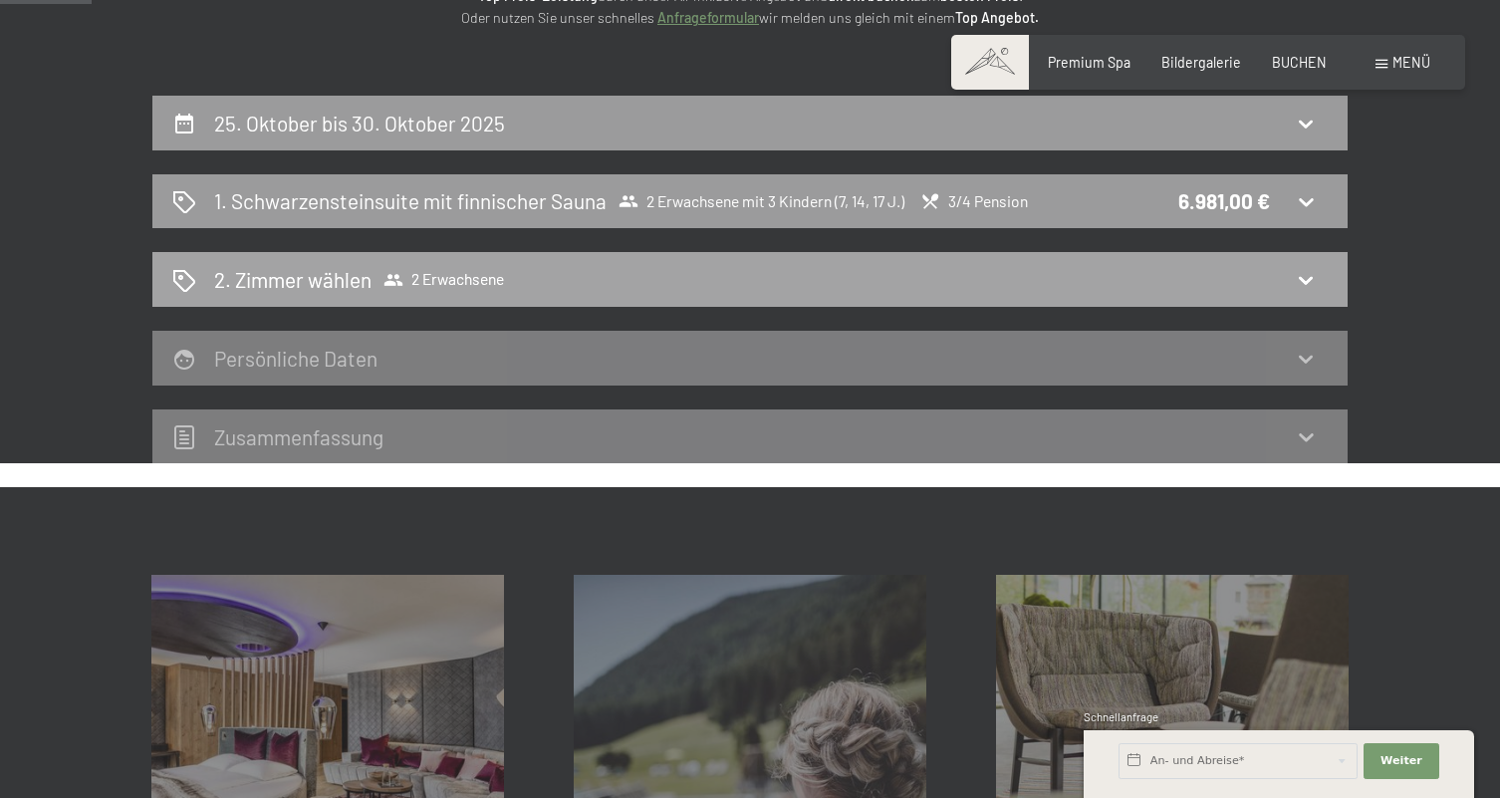
click at [1221, 289] on div "2. Zimmer wählen 2 Erwachsene" at bounding box center [749, 279] width 1155 height 29
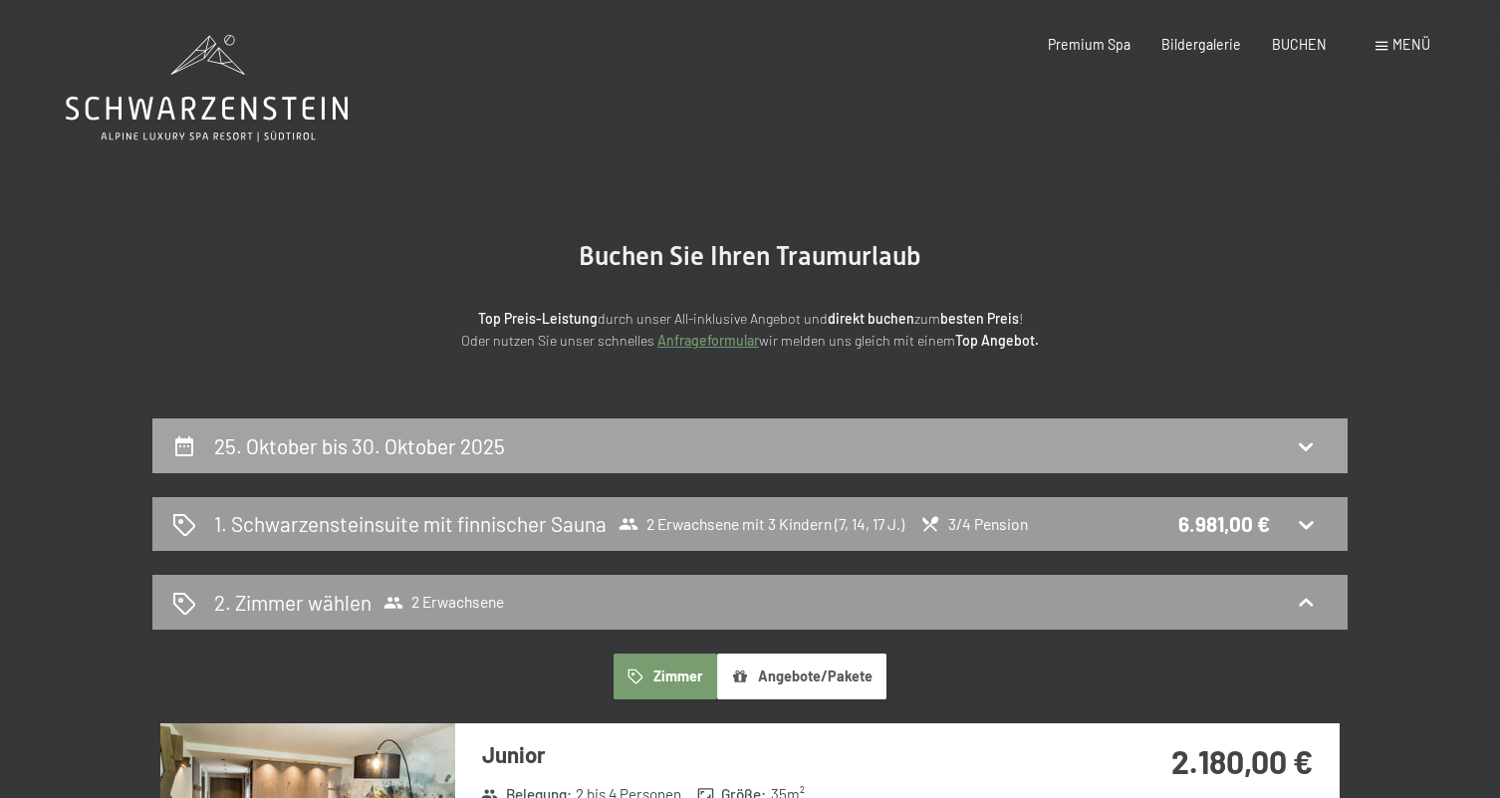
scroll to position [0, 0]
click at [1033, 435] on div "25. Oktober bis 30. Oktober 2025" at bounding box center [749, 445] width 1155 height 29
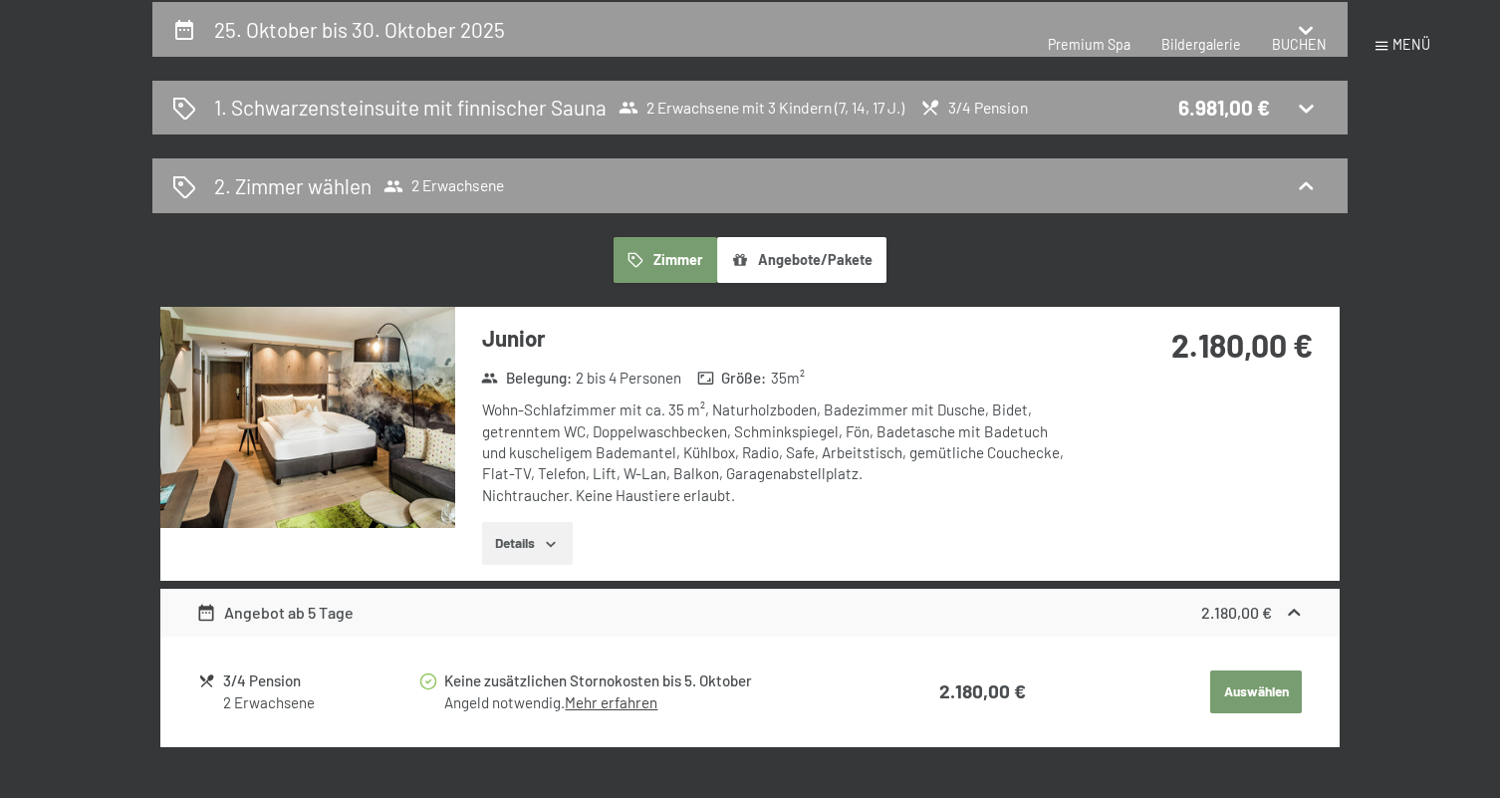
select select "7"
select select "14"
select select "17"
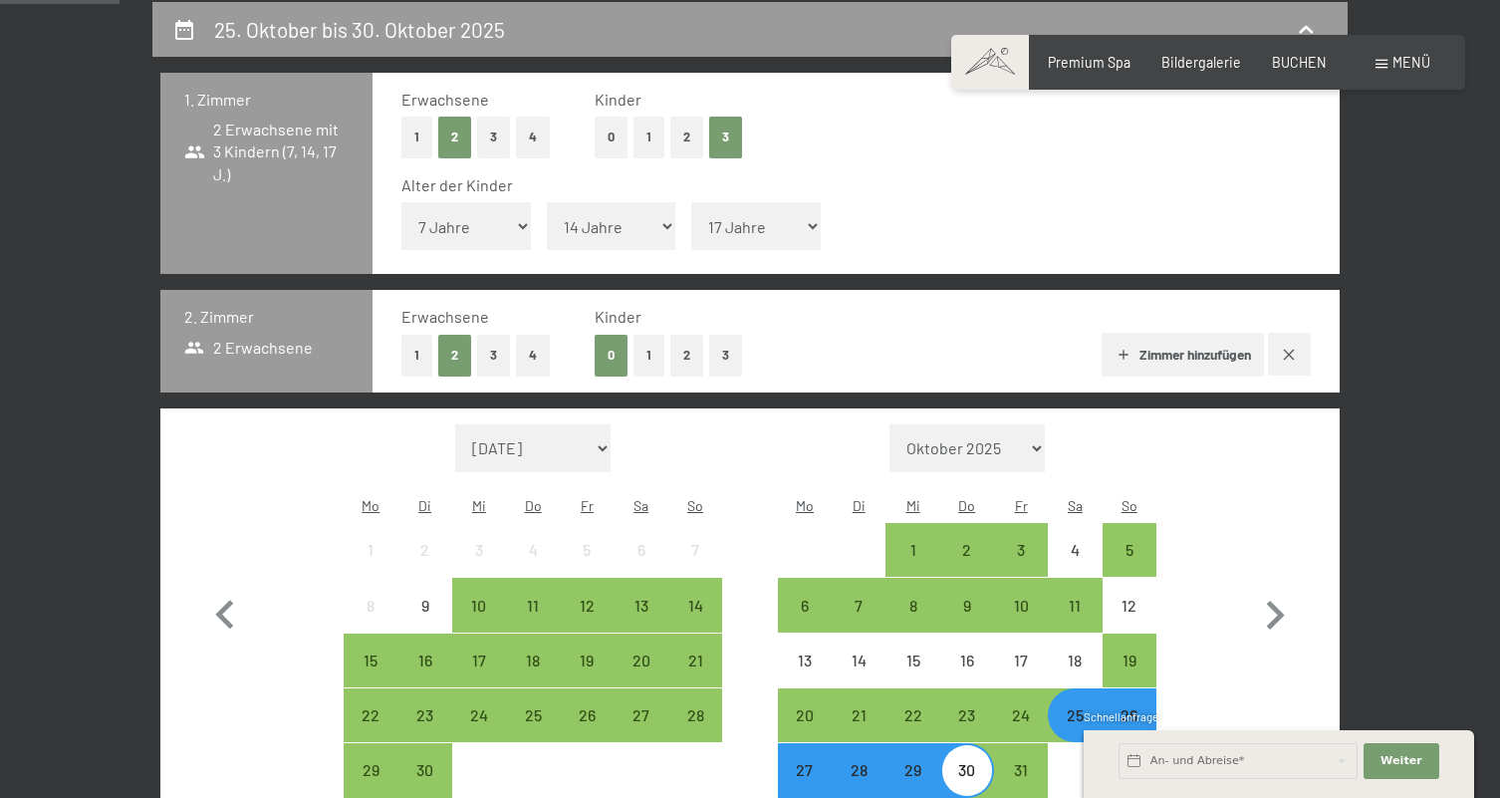
click at [1300, 333] on button "button" at bounding box center [1289, 354] width 43 height 43
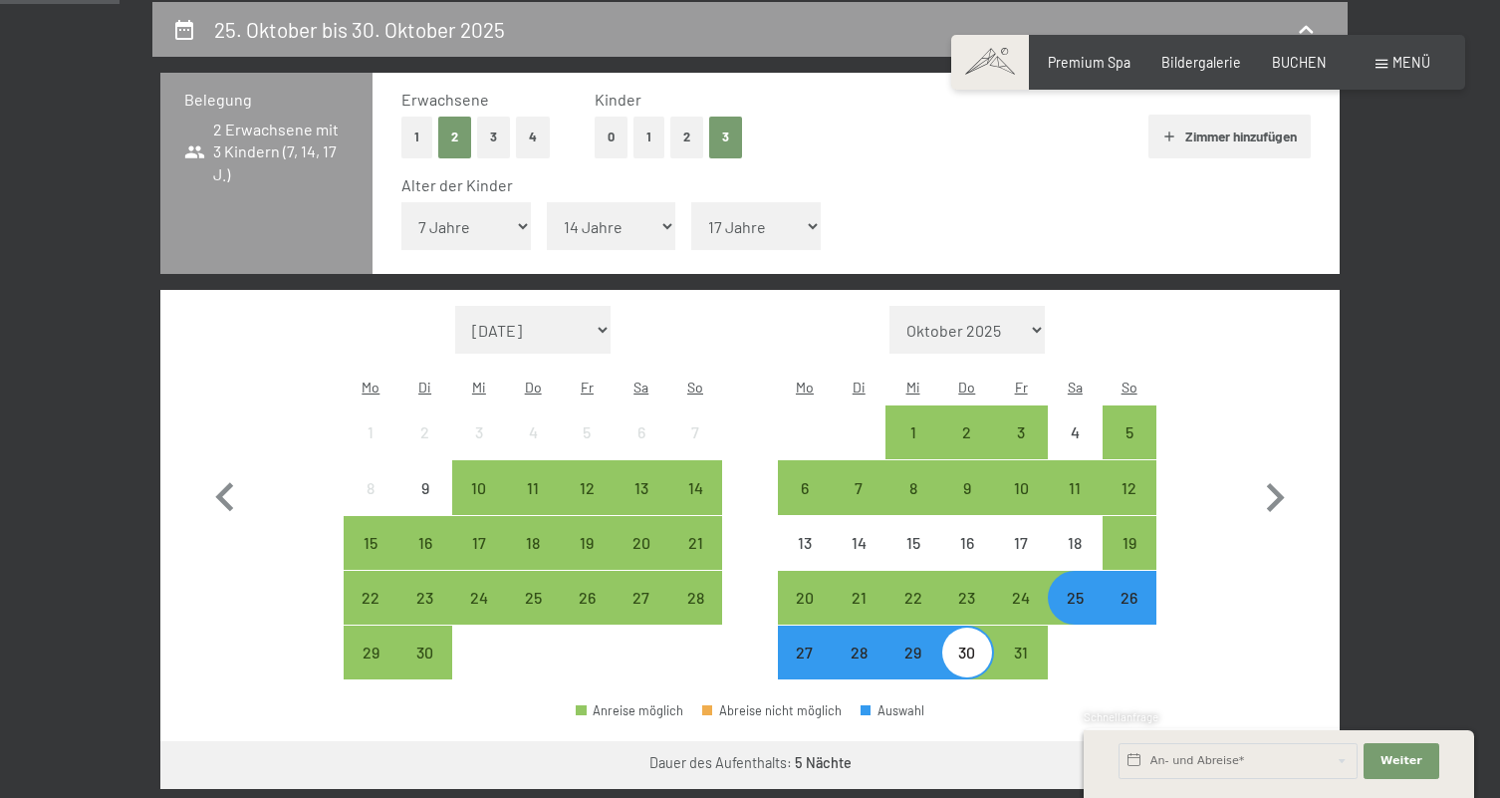
click at [1242, 711] on div "Schnellanfrage" at bounding box center [1279, 718] width 390 height 19
click at [1247, 741] on button "Weiter zu „Zimmer“" at bounding box center [1250, 765] width 178 height 48
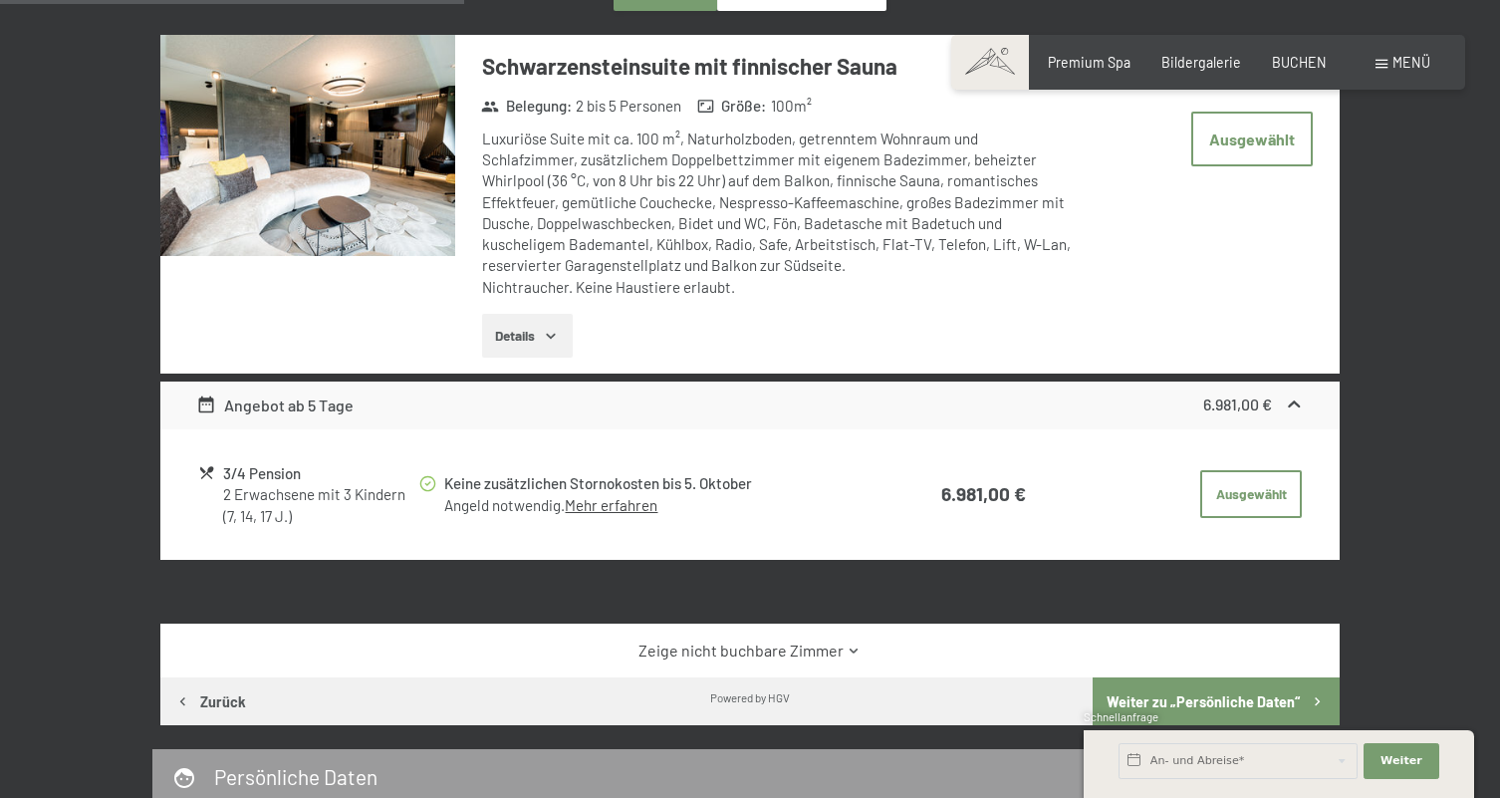
scroll to position [714, 0]
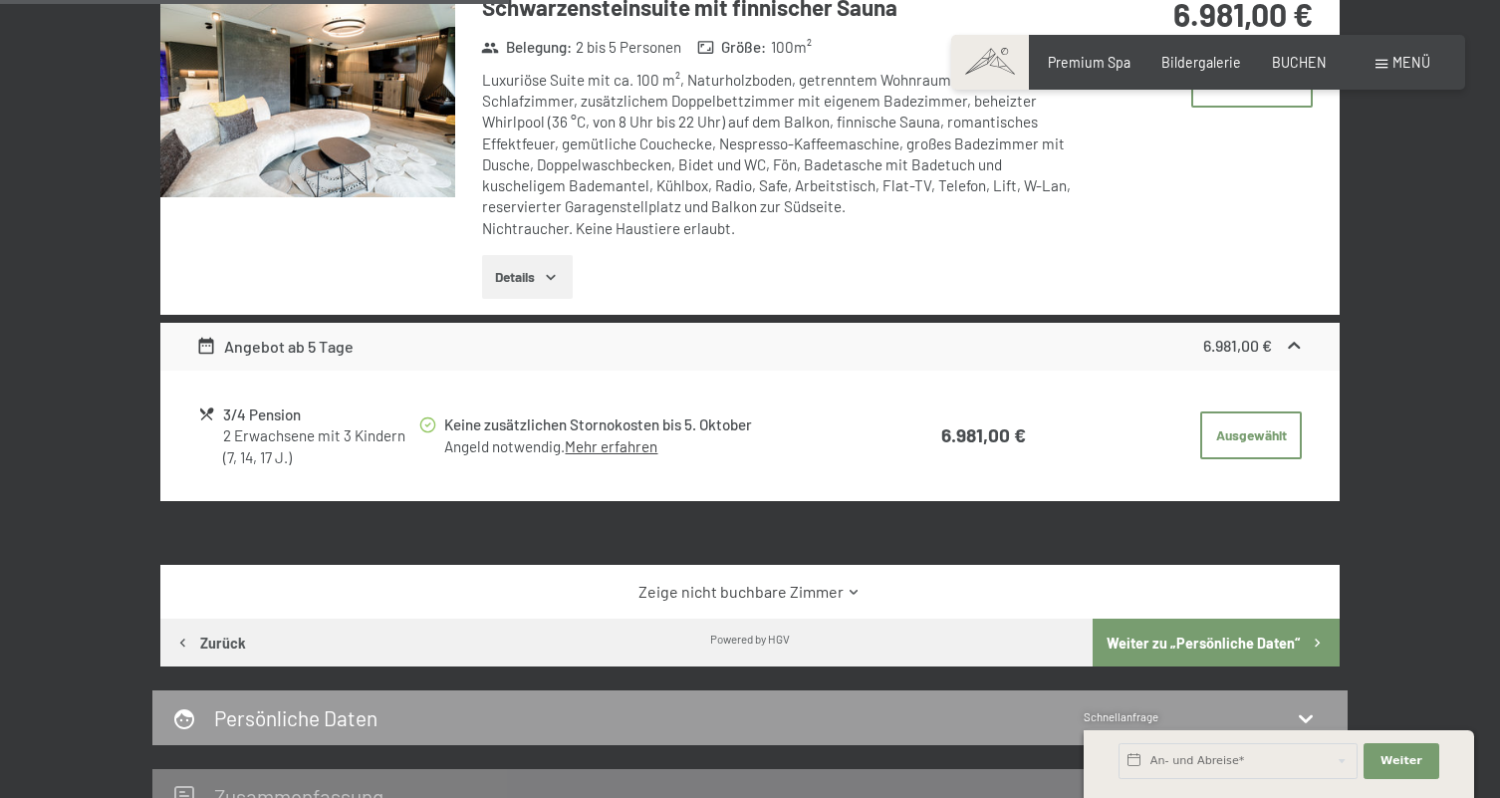
click at [1225, 623] on button "Weiter zu „Persönliche Daten“" at bounding box center [1216, 642] width 247 height 48
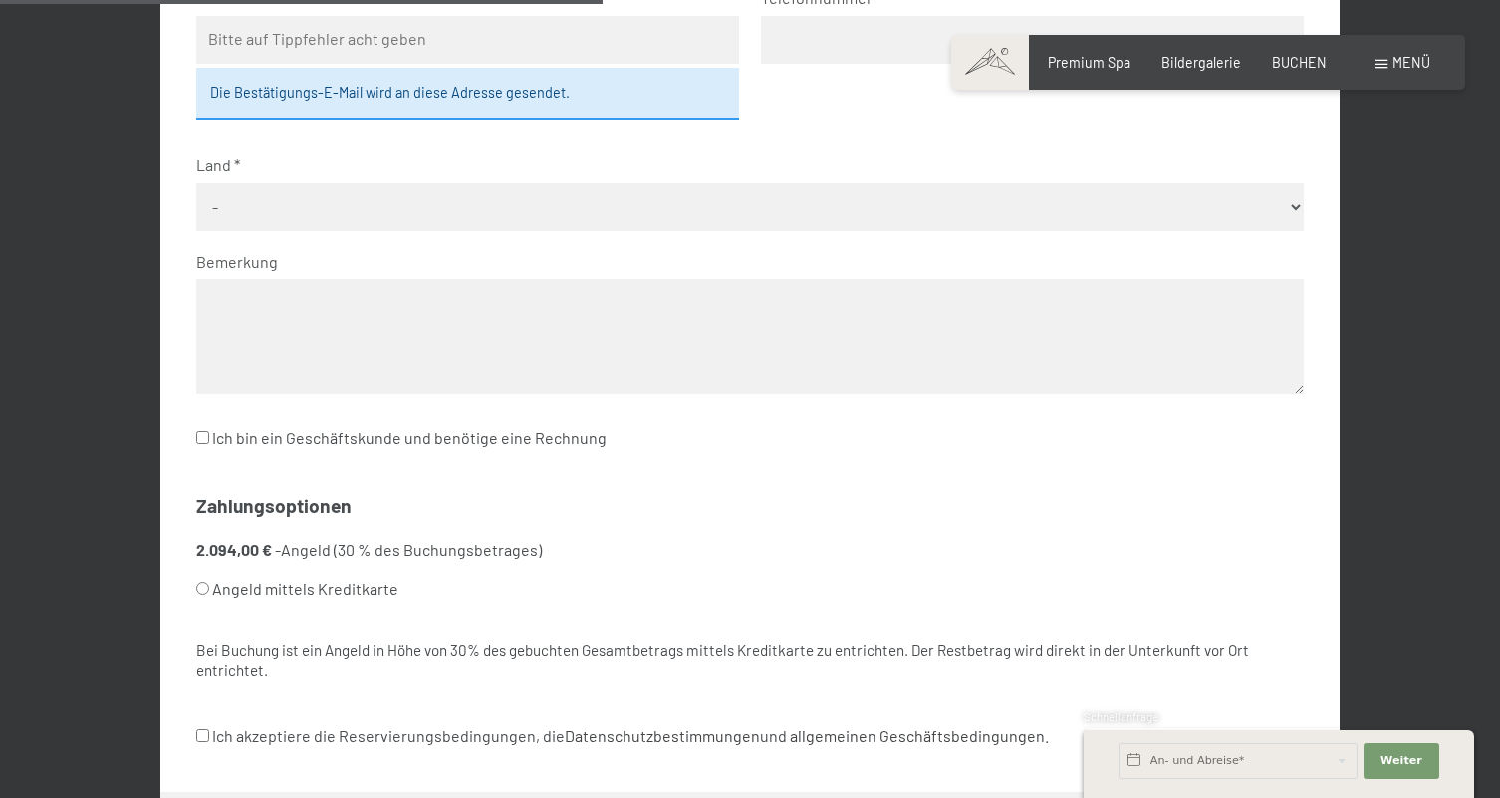
scroll to position [884, 0]
